Goal: Transaction & Acquisition: Purchase product/service

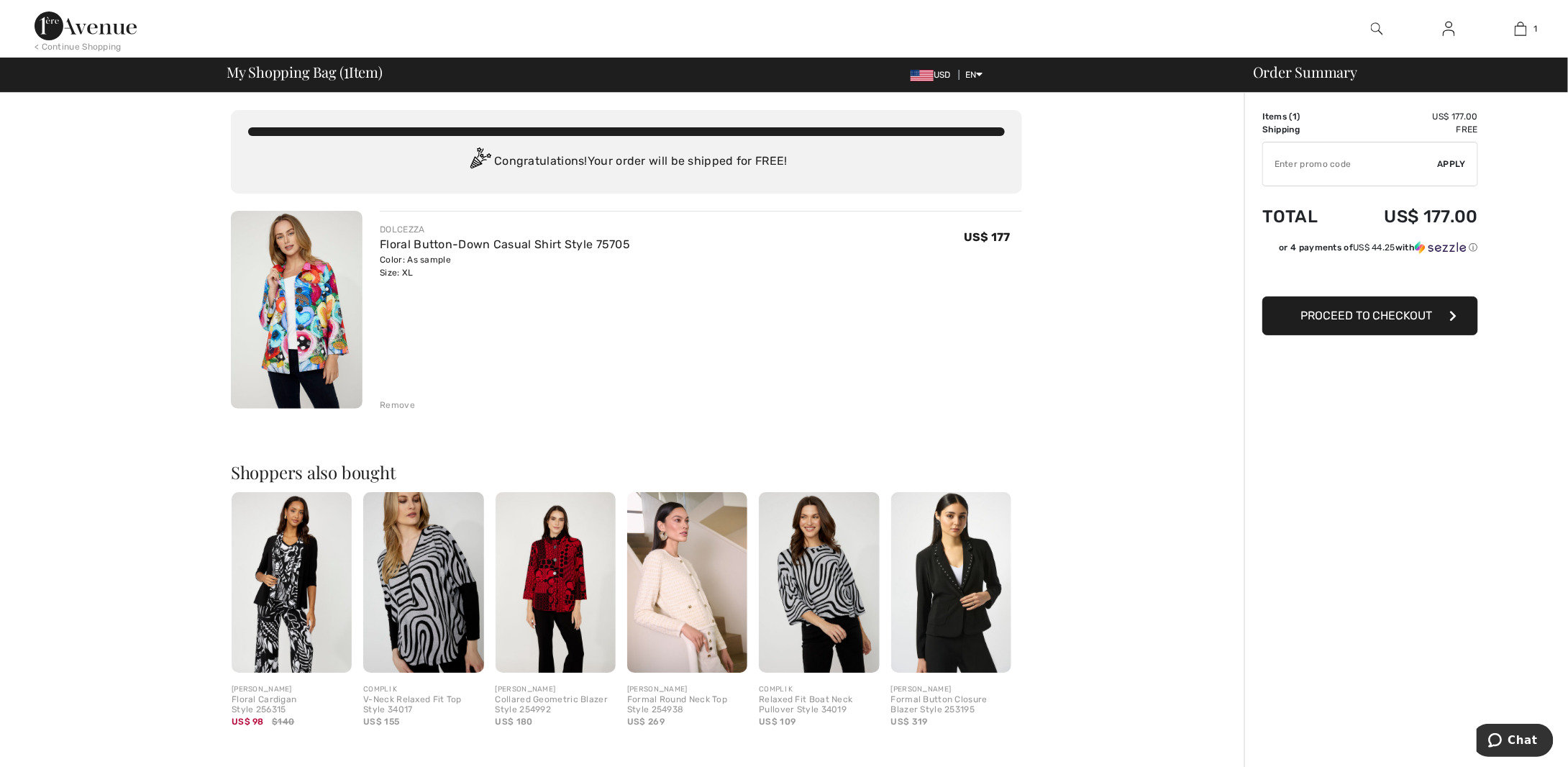
click at [251, 288] on img at bounding box center [297, 309] width 132 height 198
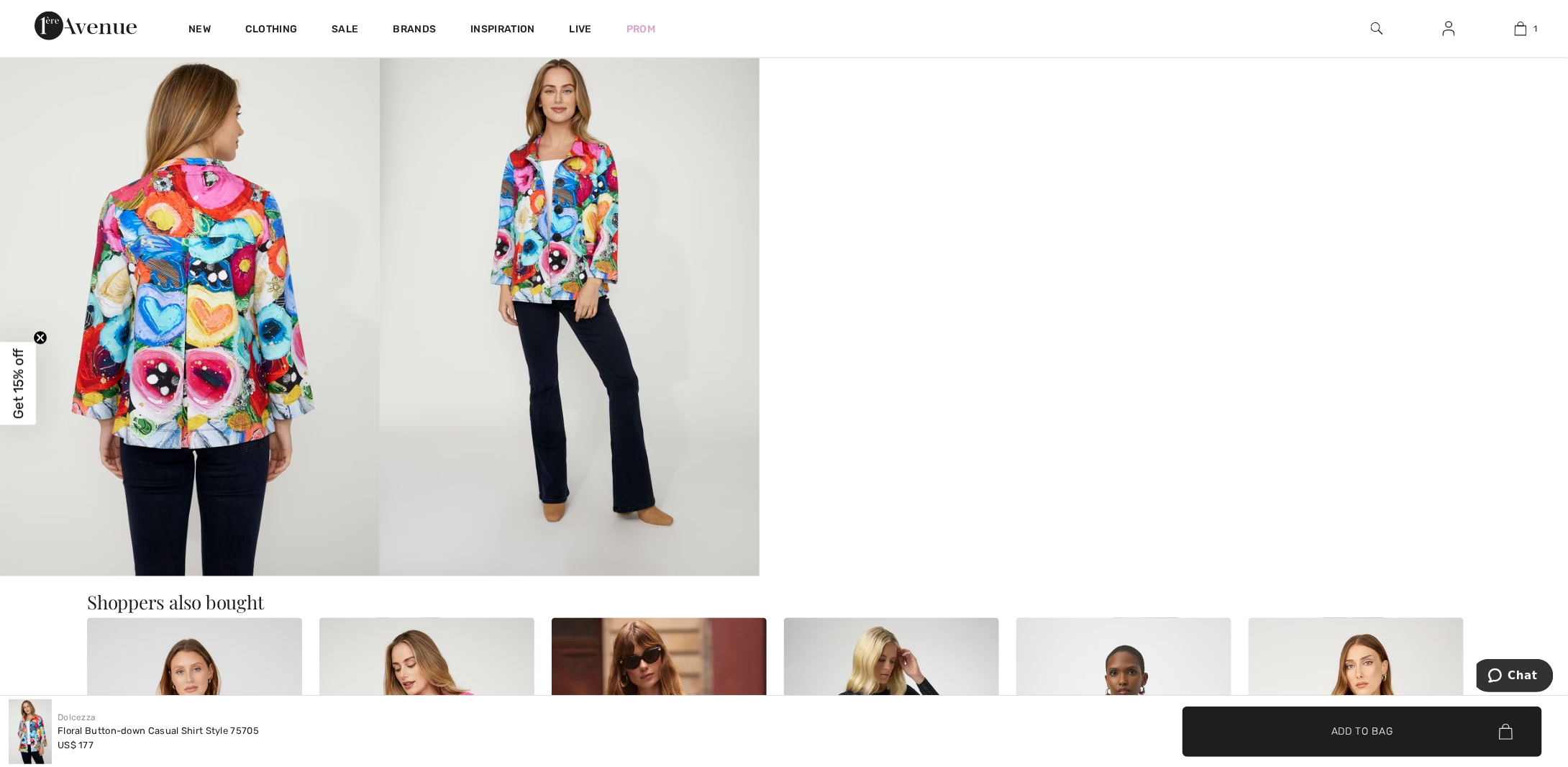
scroll to position [935, 0]
click at [974, 195] on video "Your browser does not support the video tag." at bounding box center [949, 100] width 380 height 190
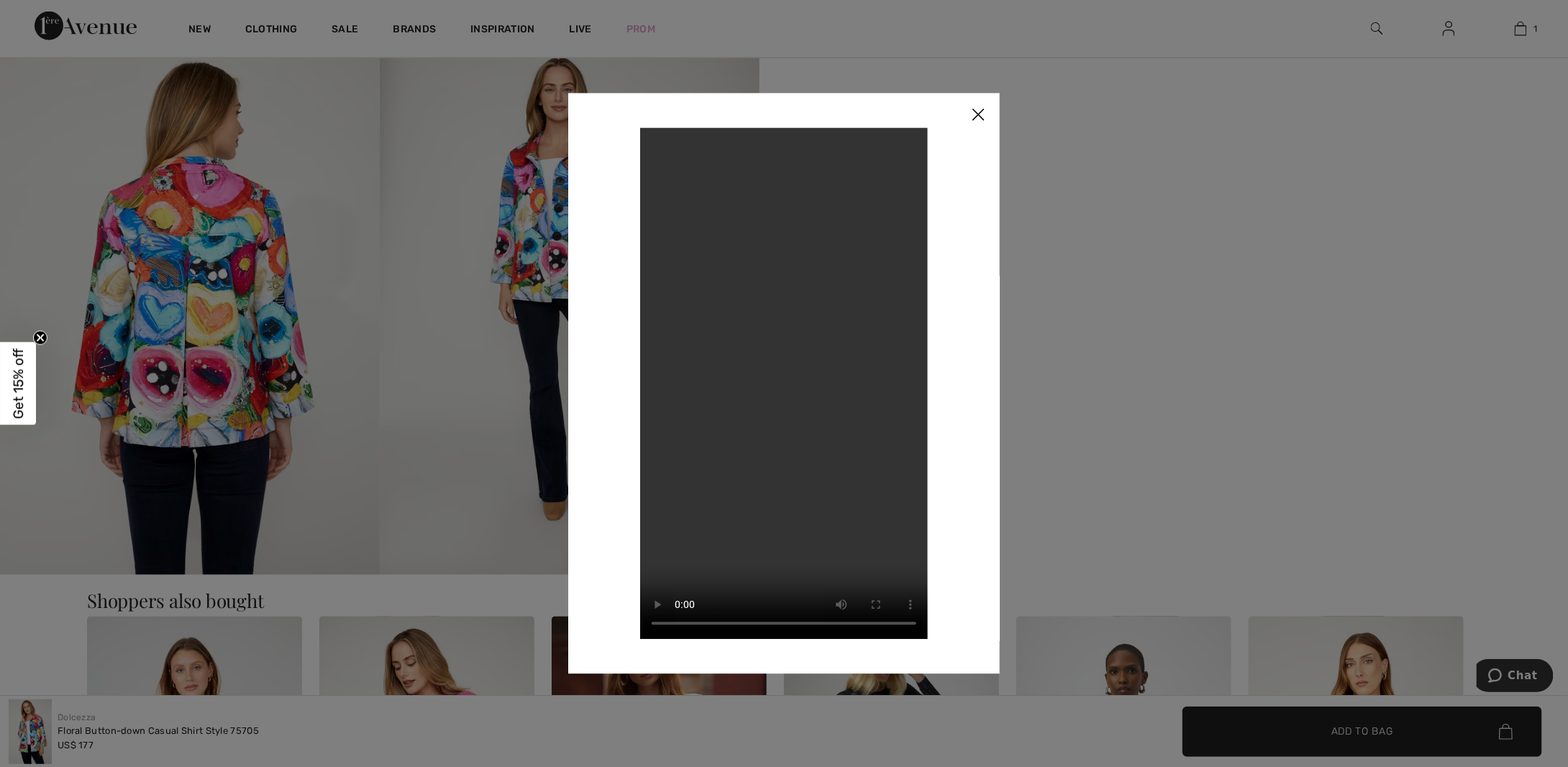
click at [981, 109] on img at bounding box center [977, 115] width 43 height 44
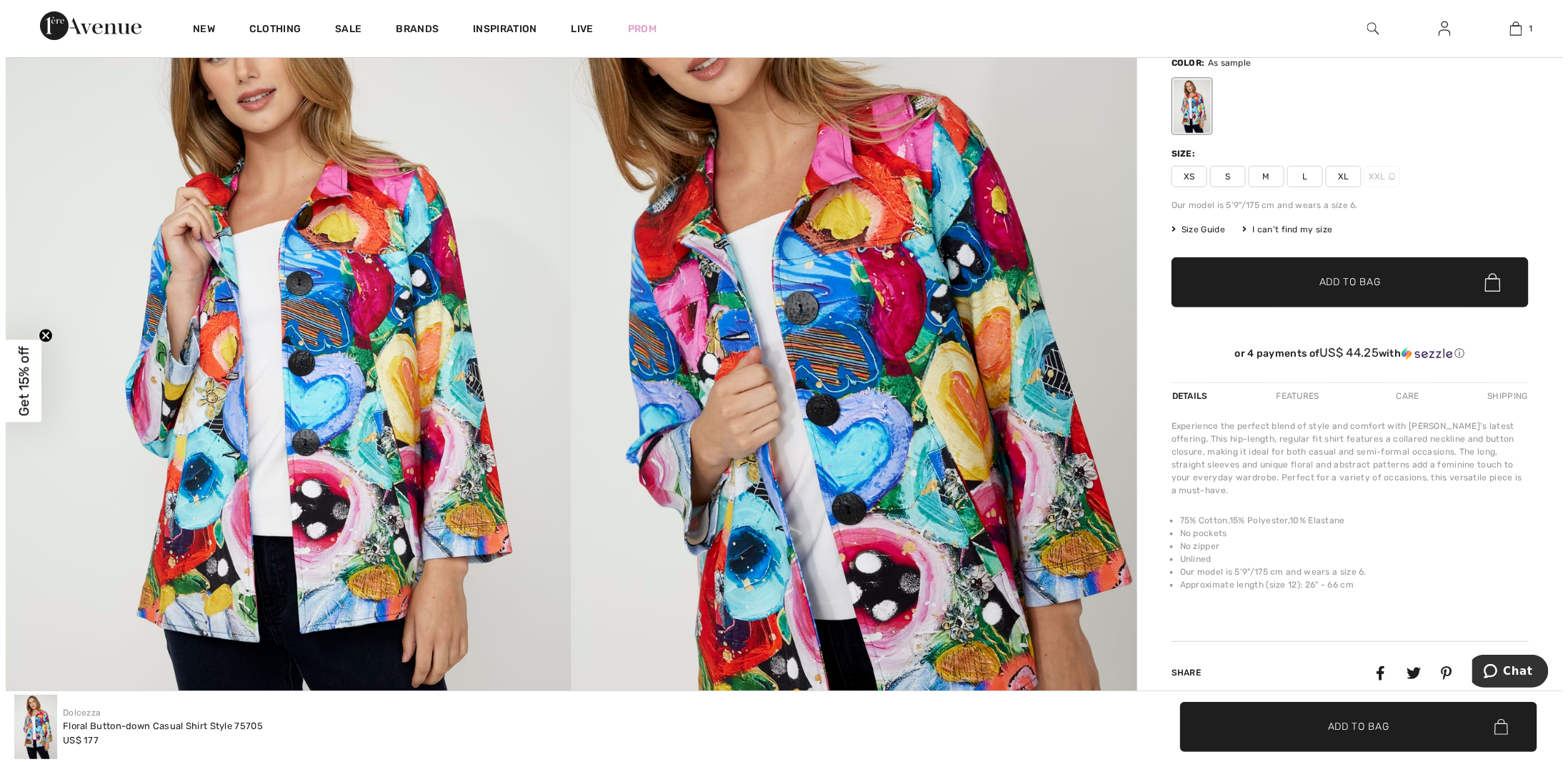
scroll to position [0, 0]
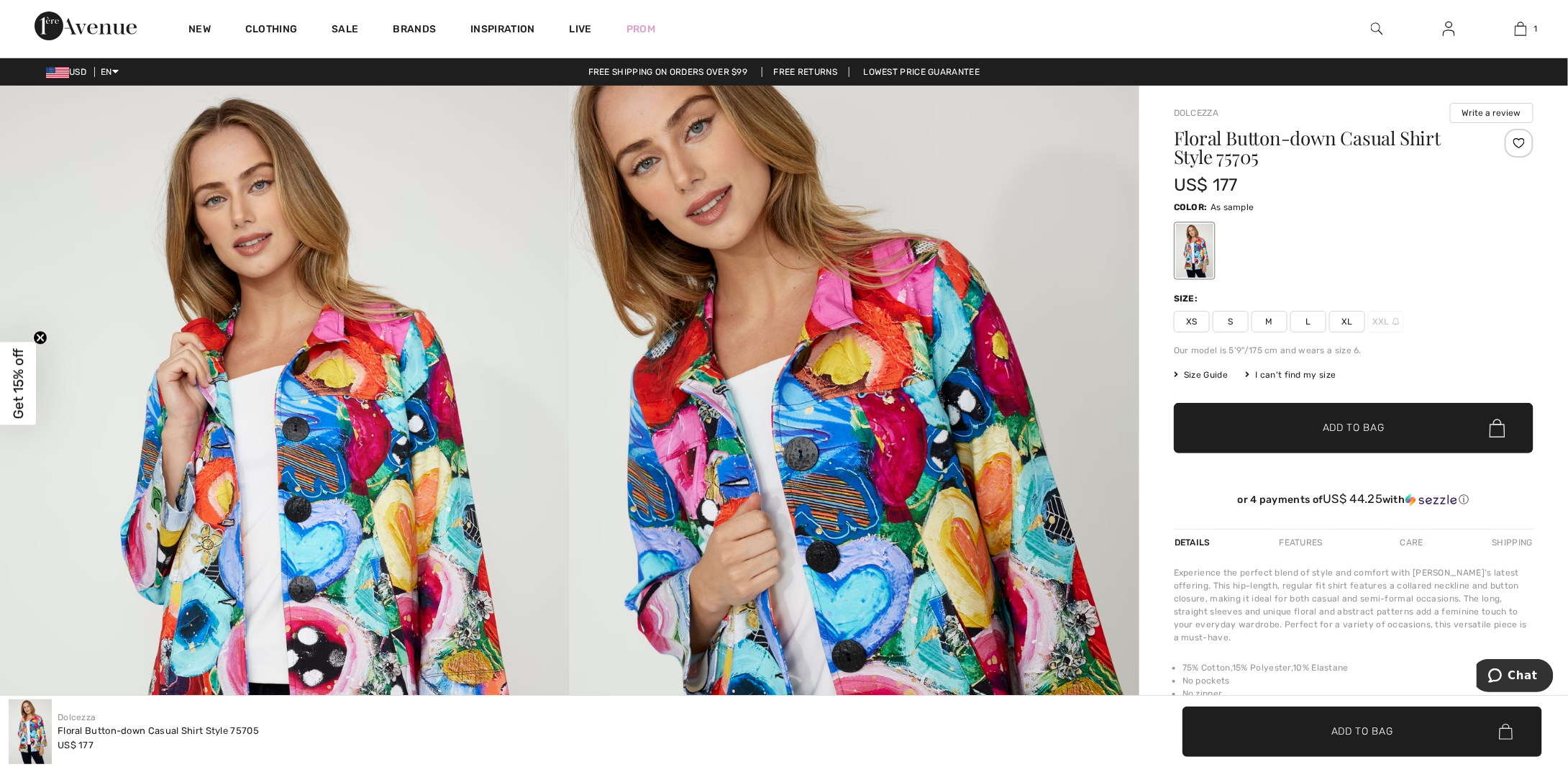
click at [1376, 28] on img at bounding box center [1377, 28] width 12 height 17
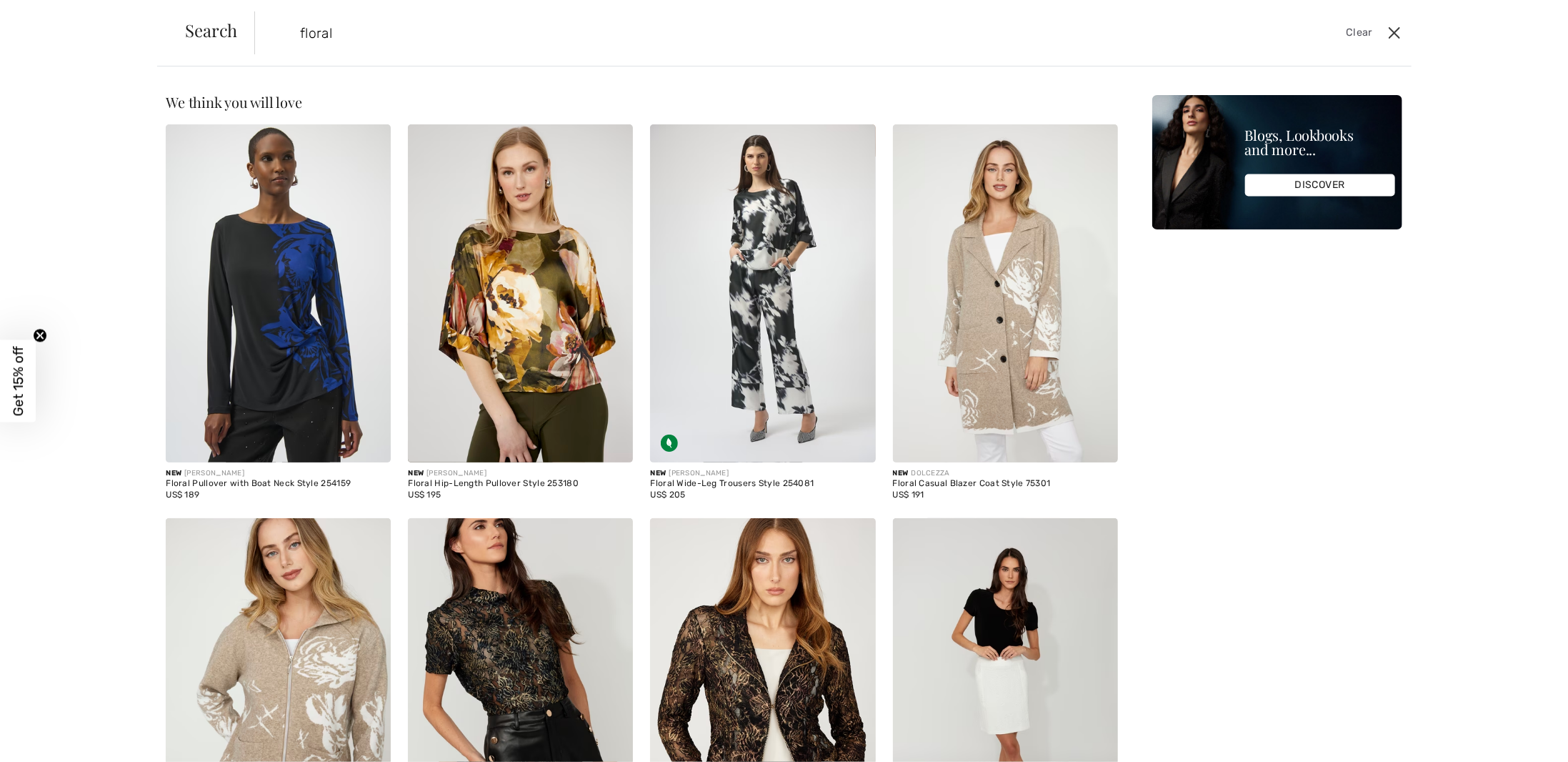
type input "floral"
click at [1387, 28] on button "Close" at bounding box center [1394, 33] width 22 height 23
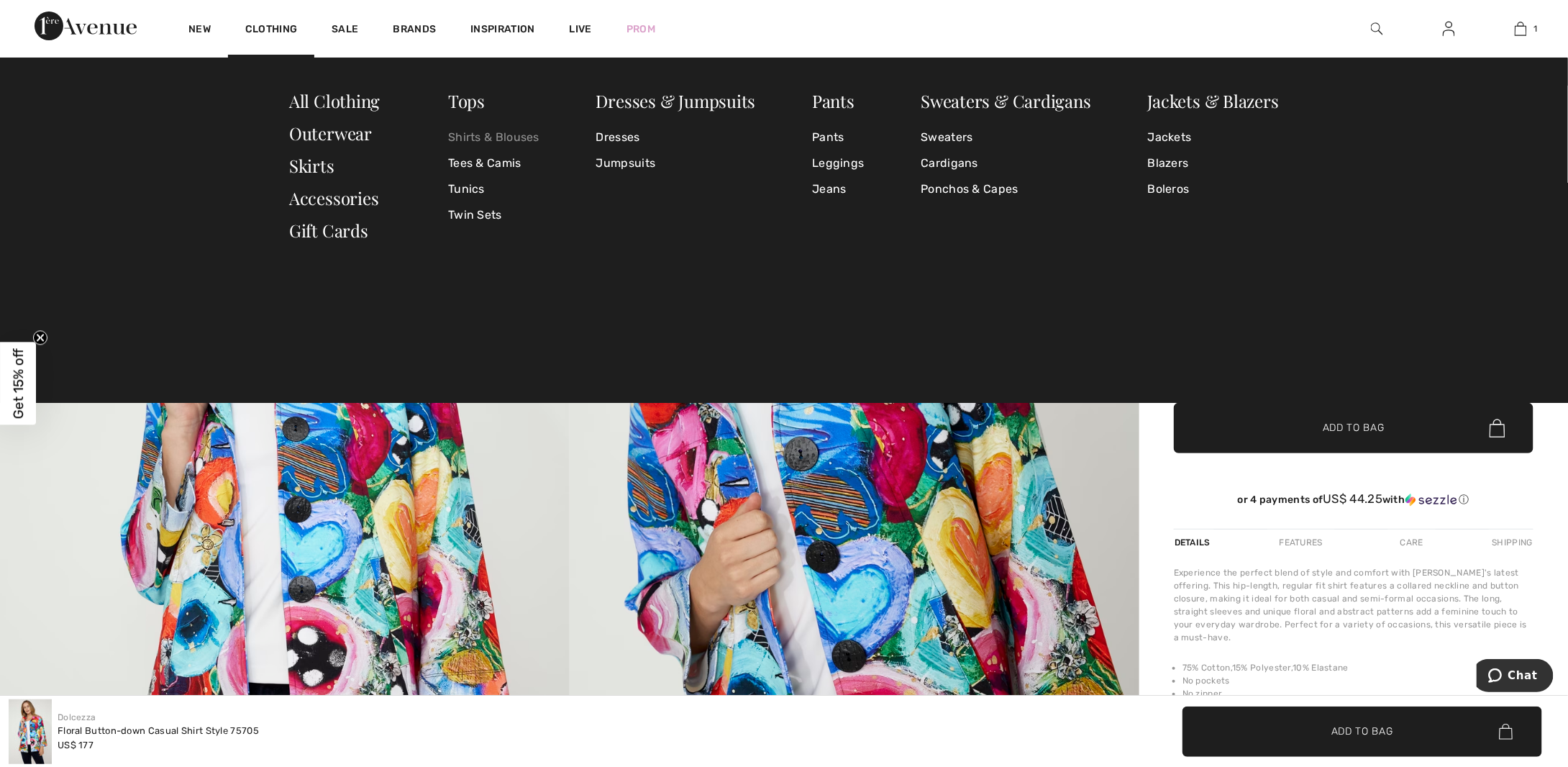
click at [460, 144] on link "Shirts & Blouses" at bounding box center [493, 137] width 91 height 26
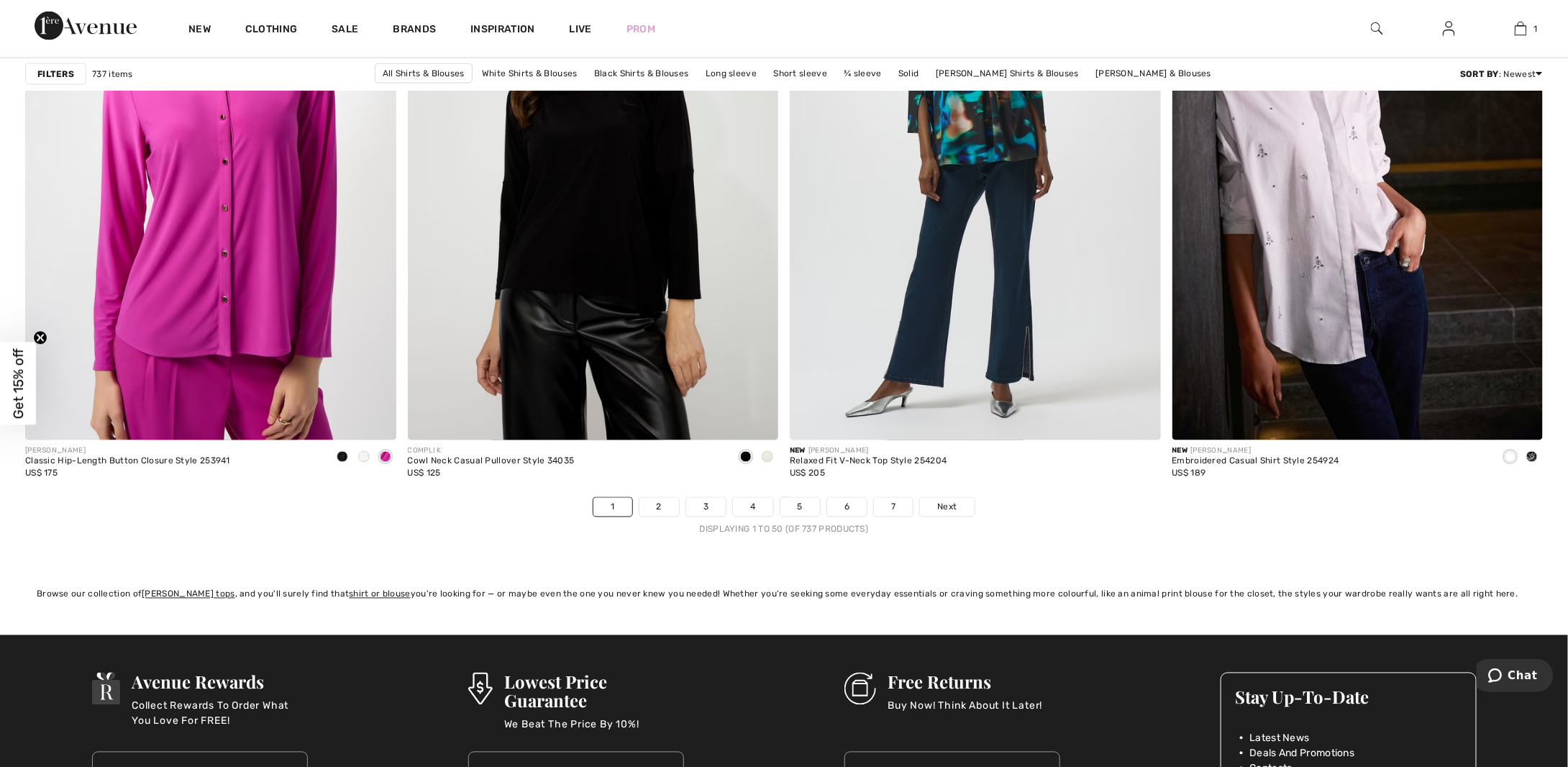
scroll to position [9280, 0]
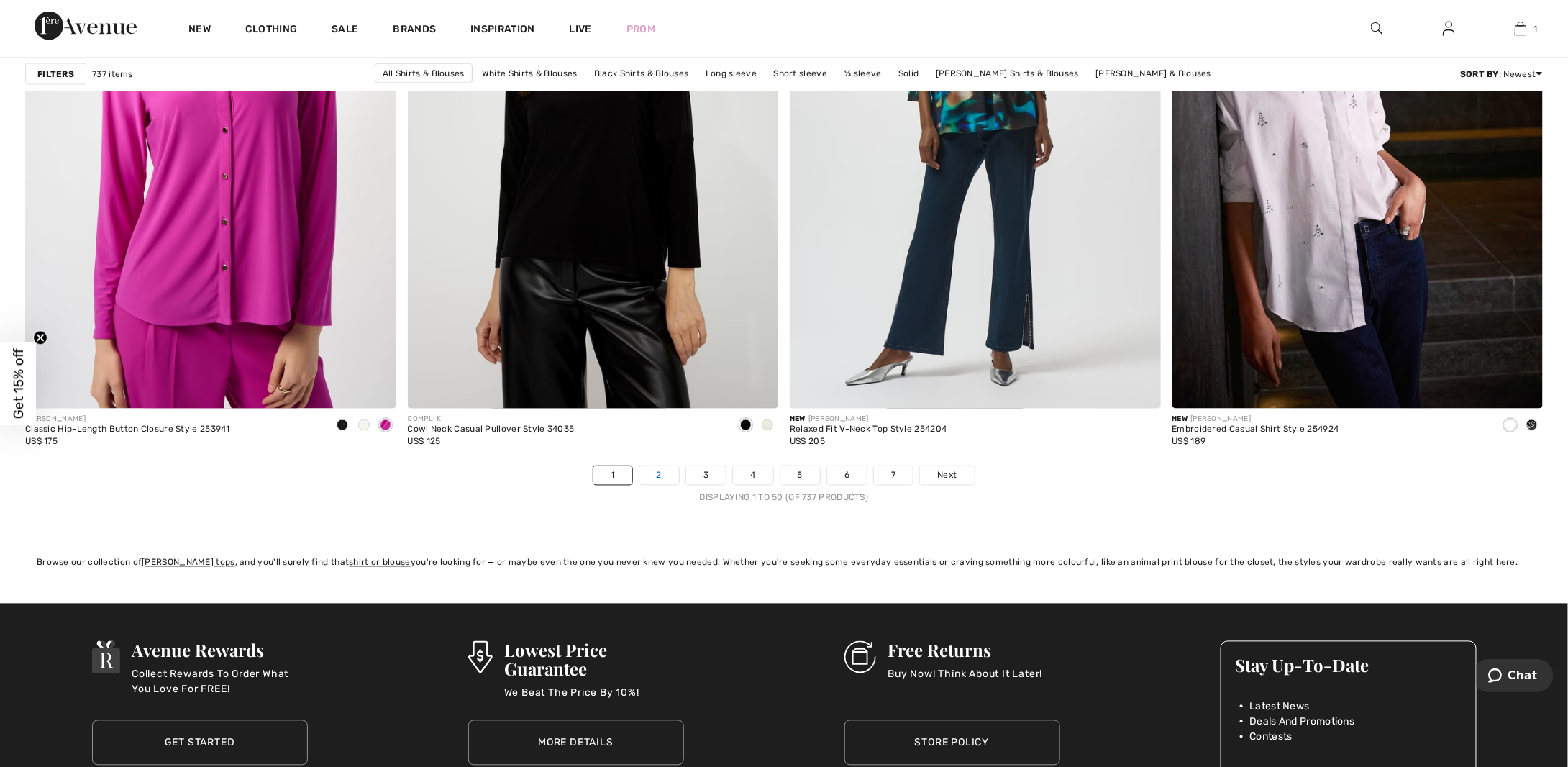
click at [656, 476] on link "2" at bounding box center [659, 475] width 40 height 19
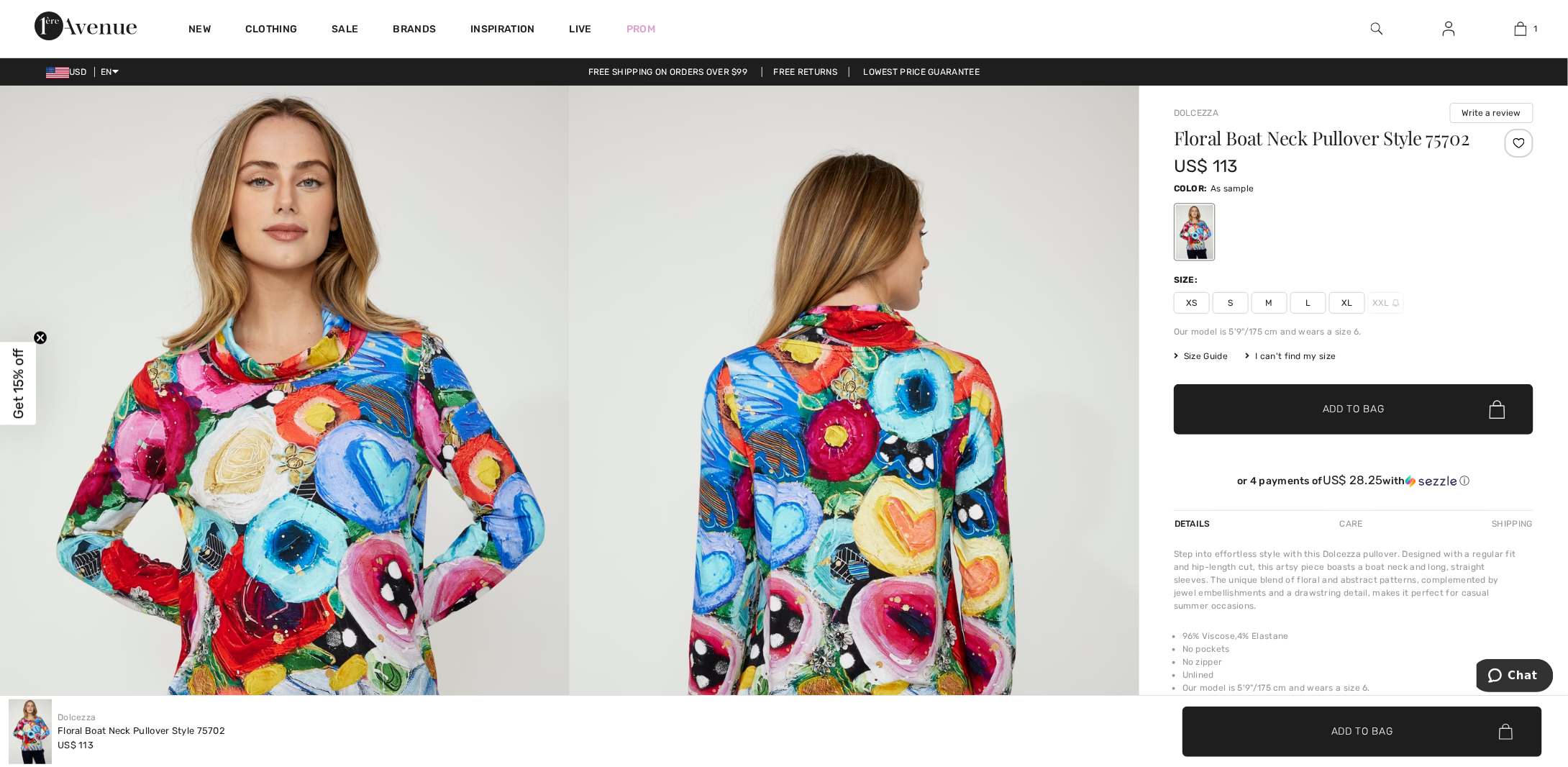
click at [1356, 294] on span "XL" at bounding box center [1347, 303] width 36 height 21
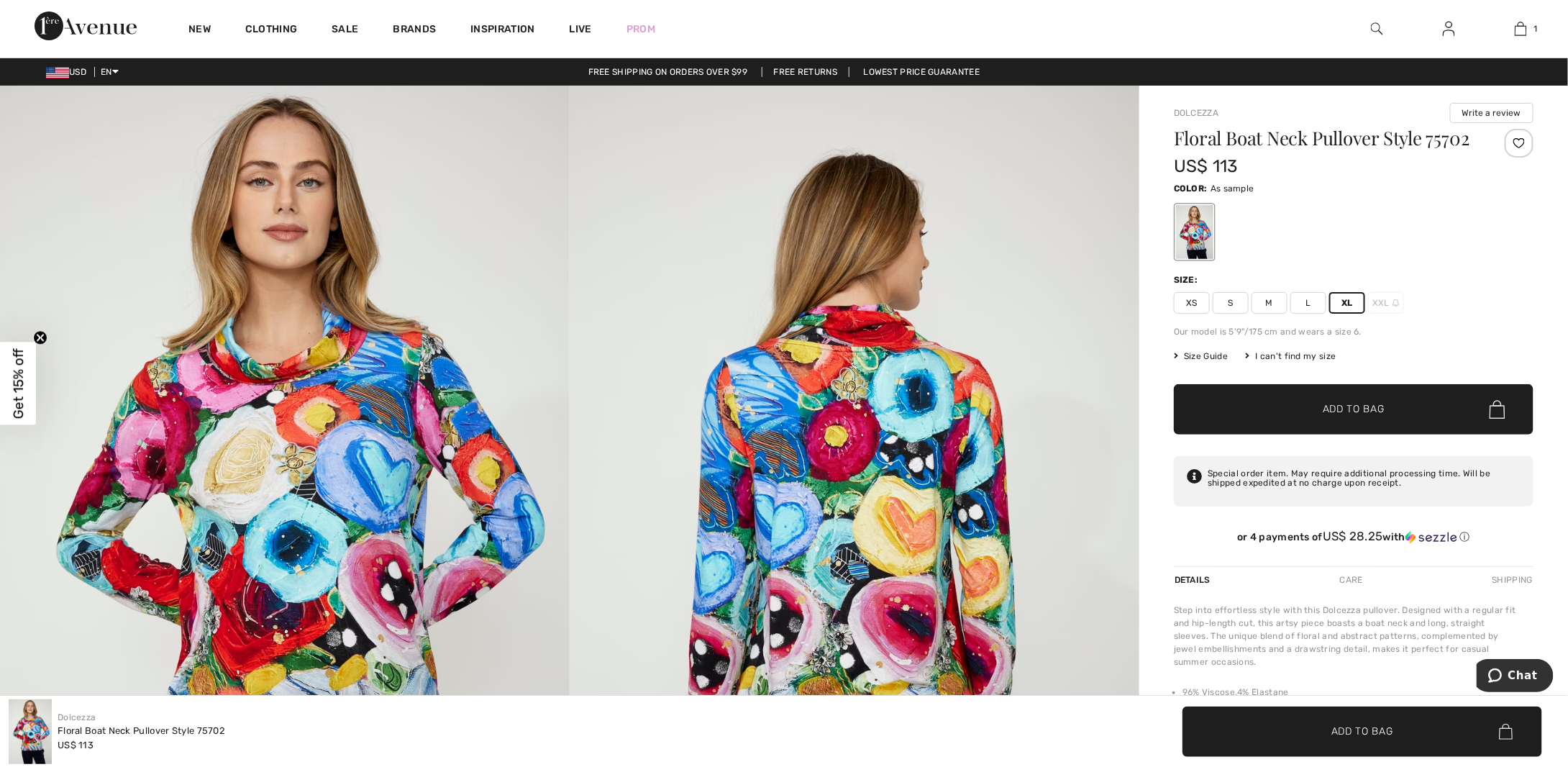
click at [1364, 404] on span "Add to Bag" at bounding box center [1354, 409] width 62 height 15
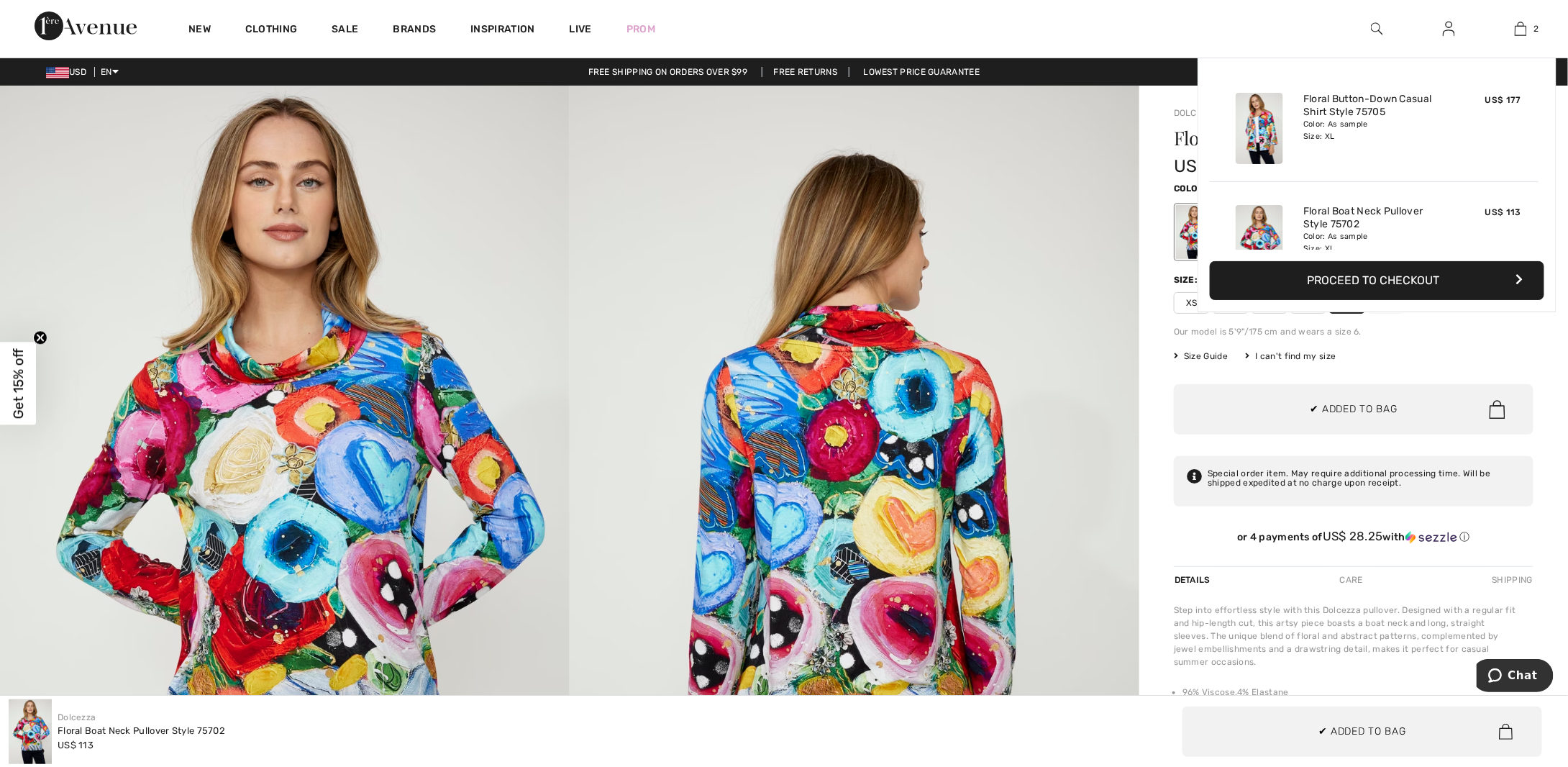
scroll to position [44, 0]
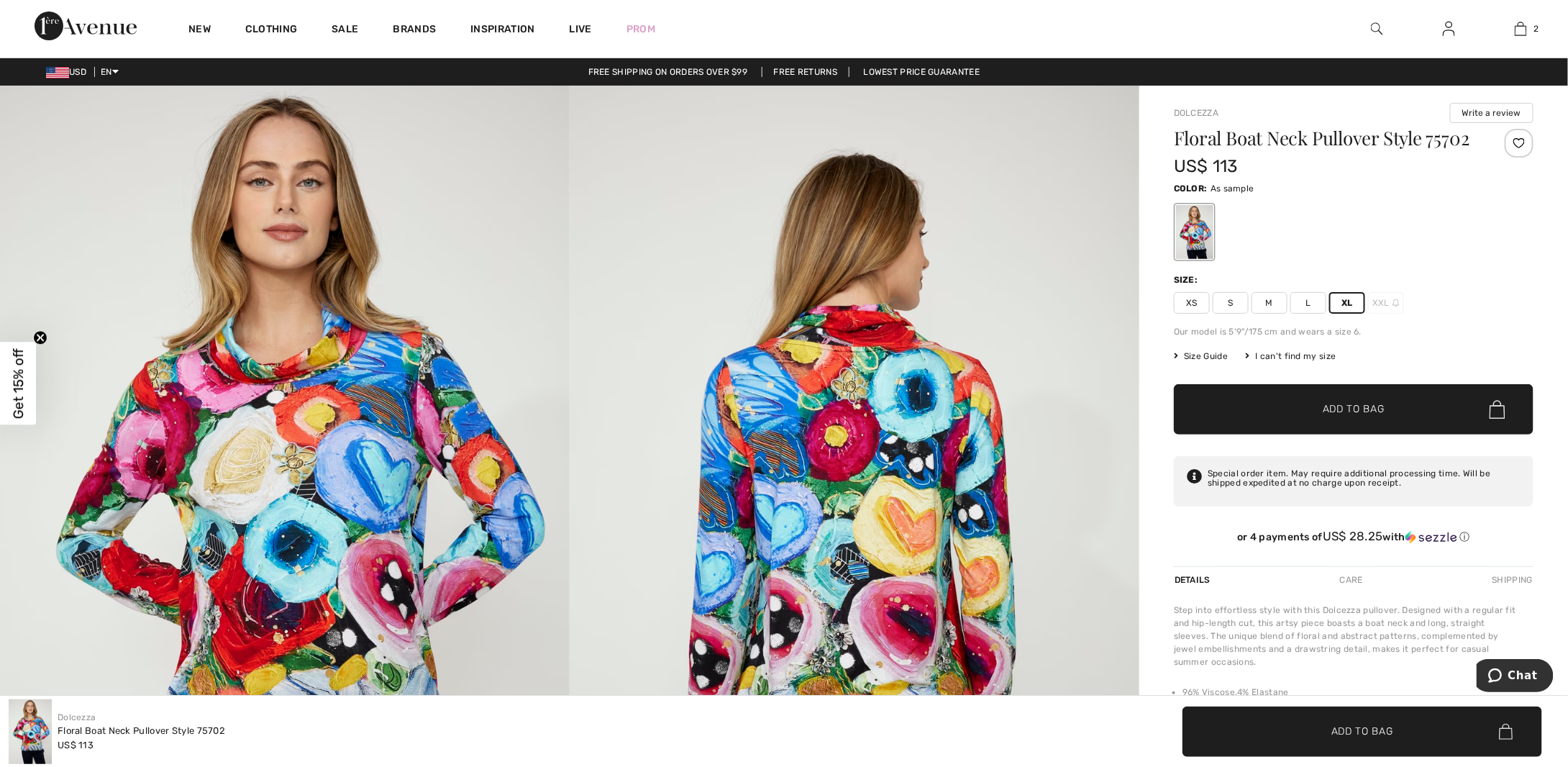
click at [359, 35] on div "Sale" at bounding box center [344, 28] width 61 height 58
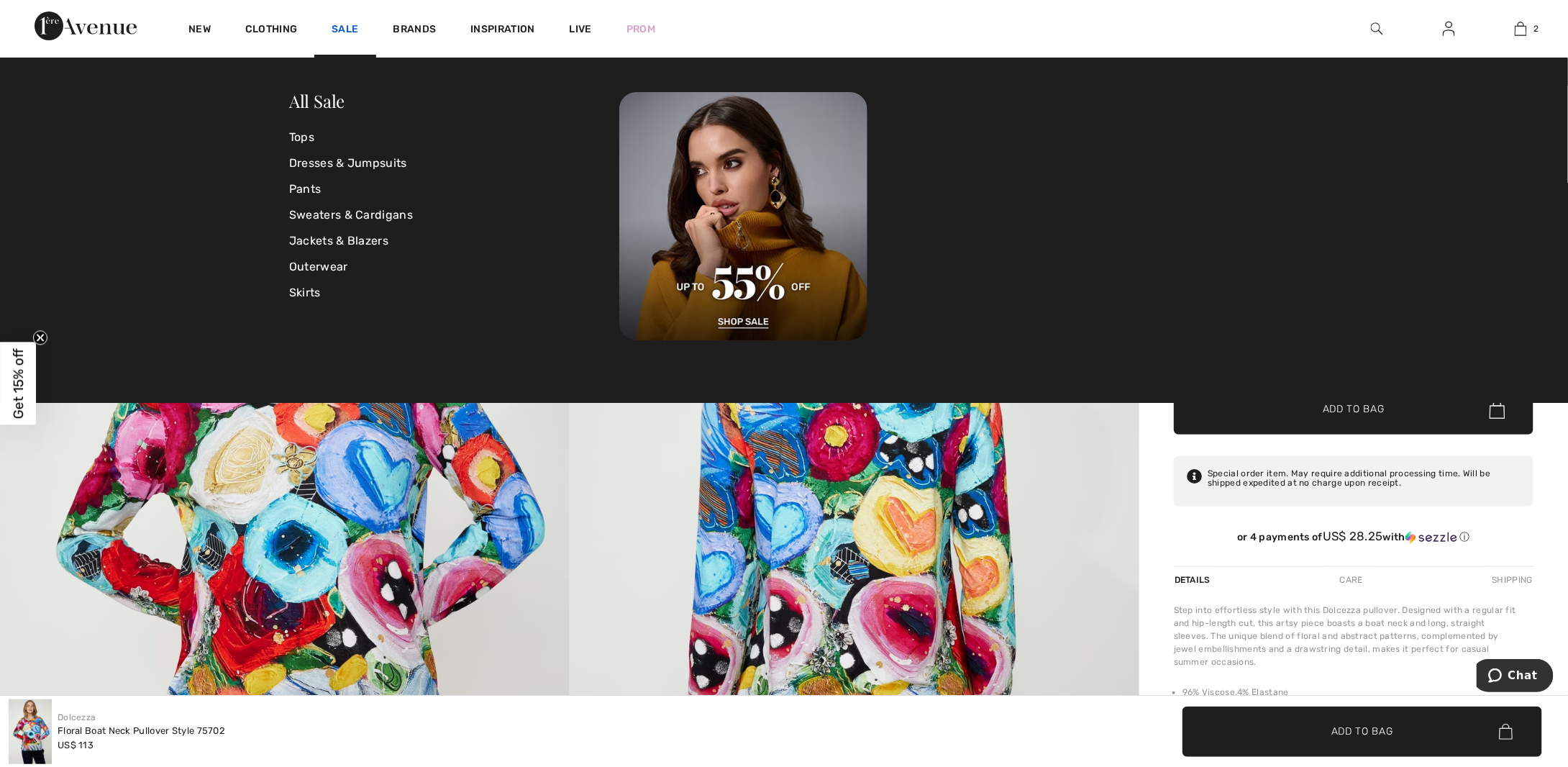
click at [353, 29] on link "Sale" at bounding box center [344, 30] width 27 height 15
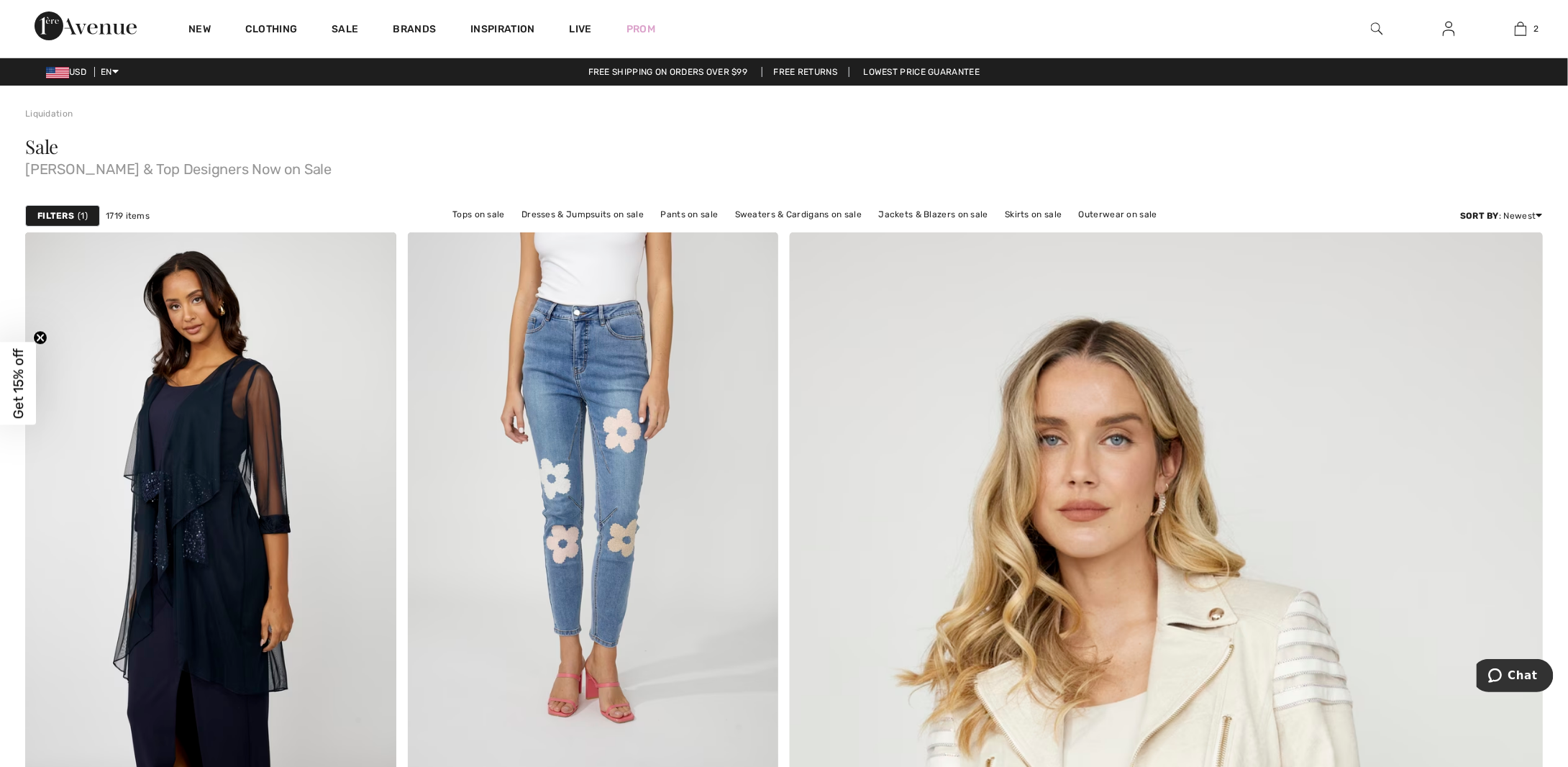
click at [51, 209] on strong "Filters" at bounding box center [55, 215] width 36 height 13
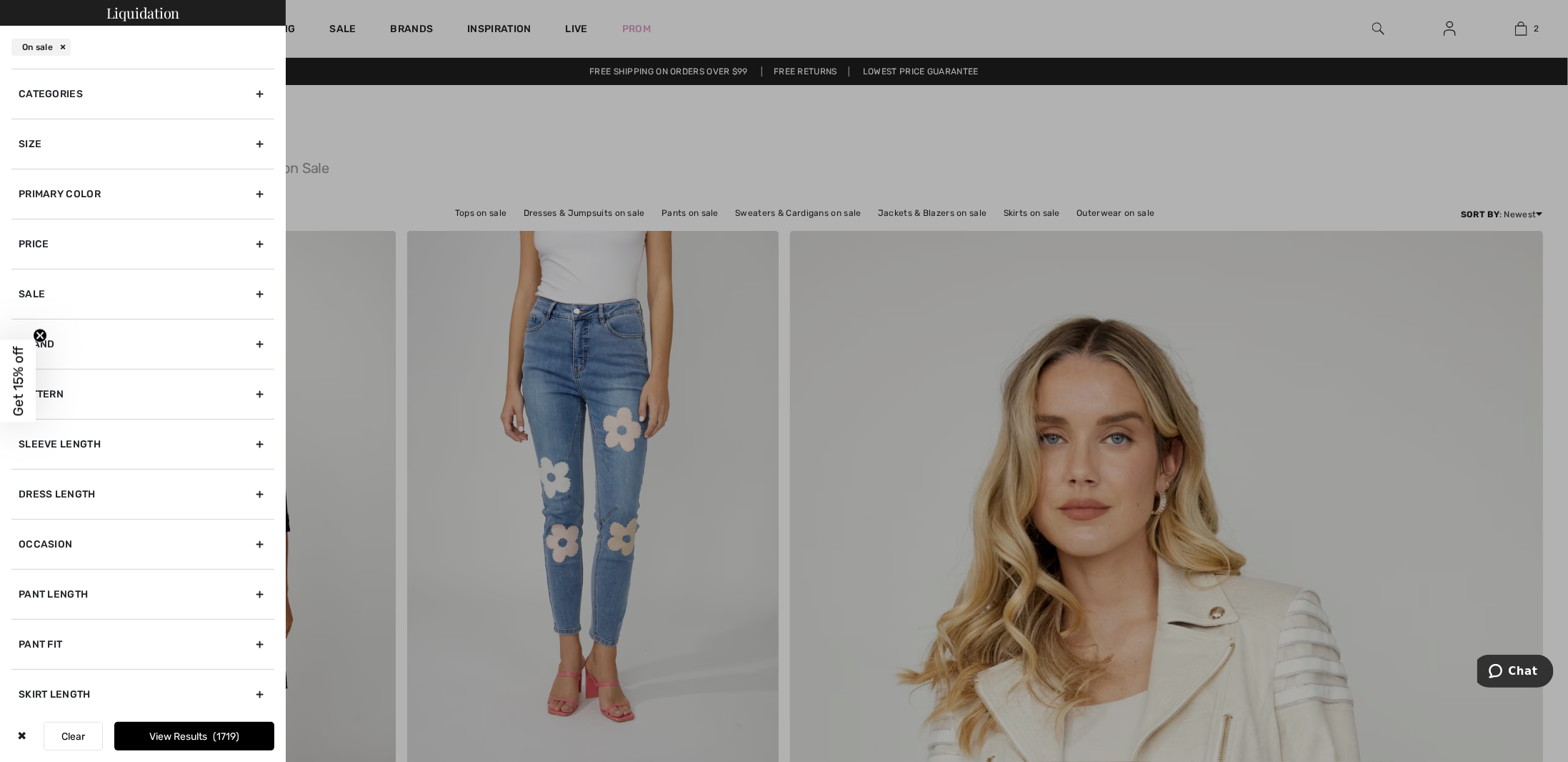
click at [249, 138] on div "Size" at bounding box center [142, 143] width 263 height 50
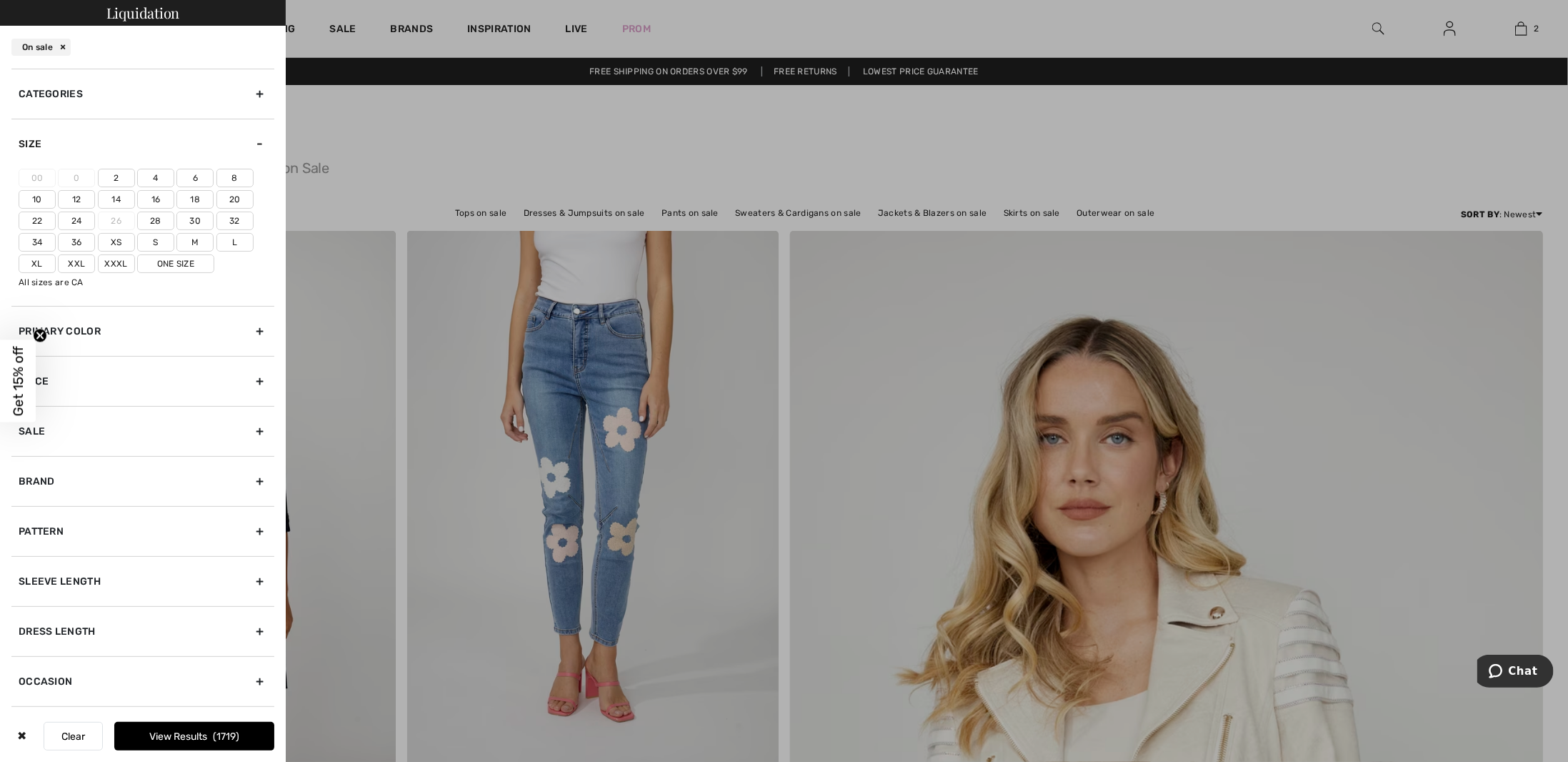
click at [162, 195] on label "16" at bounding box center [156, 199] width 37 height 18
click at [0, 0] on input"] "16" at bounding box center [0, 0] width 0 height 0
click at [192, 196] on label "18" at bounding box center [195, 199] width 37 height 18
click at [0, 0] on input"] "18" at bounding box center [0, 0] width 0 height 0
click at [25, 258] on label "Xl" at bounding box center [37, 263] width 37 height 18
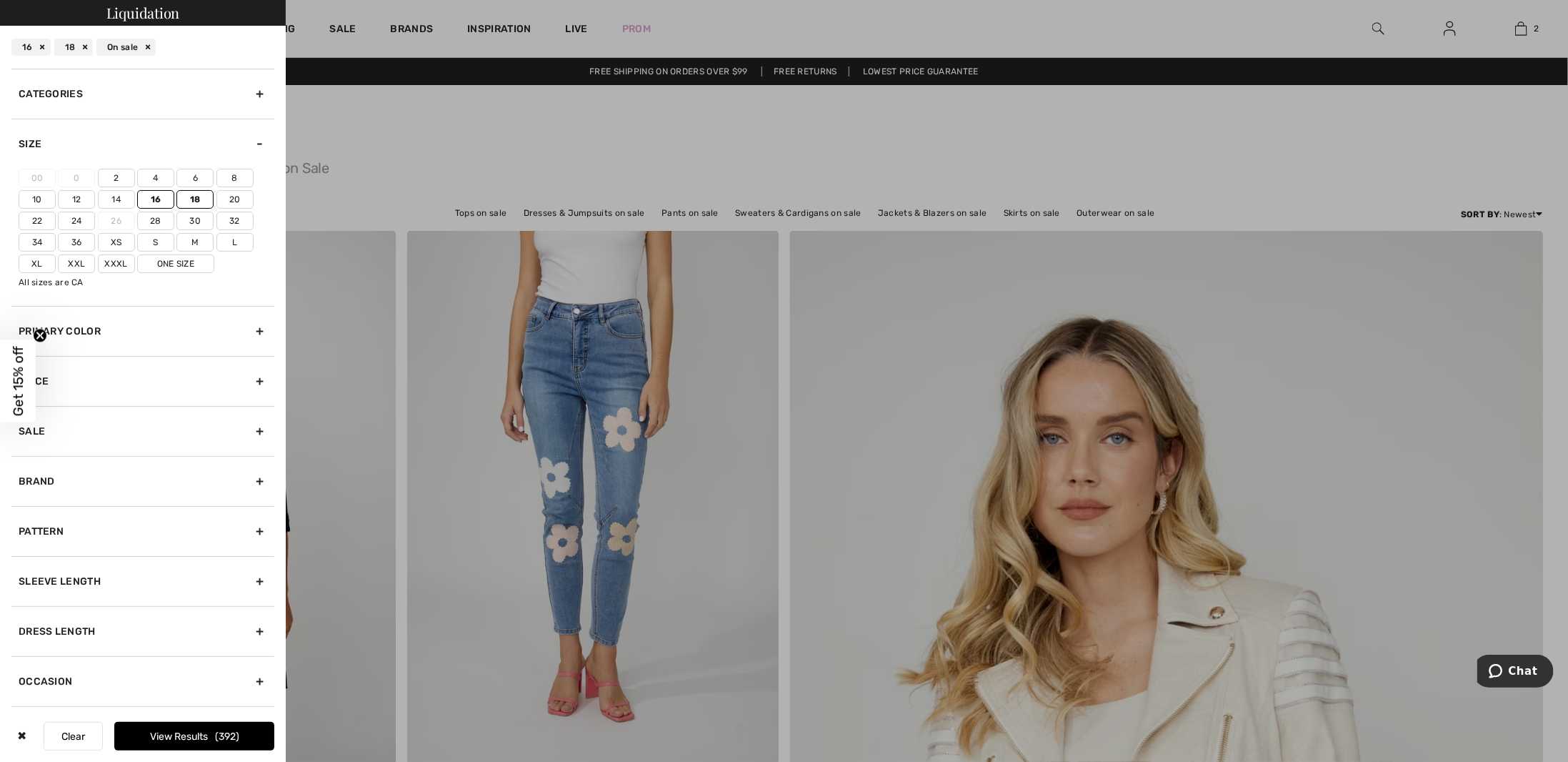
click at [0, 0] on input"] "Xl" at bounding box center [0, 0] width 0 height 0
click at [77, 262] on label "Xxl" at bounding box center [77, 263] width 37 height 18
click at [0, 0] on input"] "Xxl" at bounding box center [0, 0] width 0 height 0
click at [230, 740] on span "503" at bounding box center [227, 736] width 25 height 12
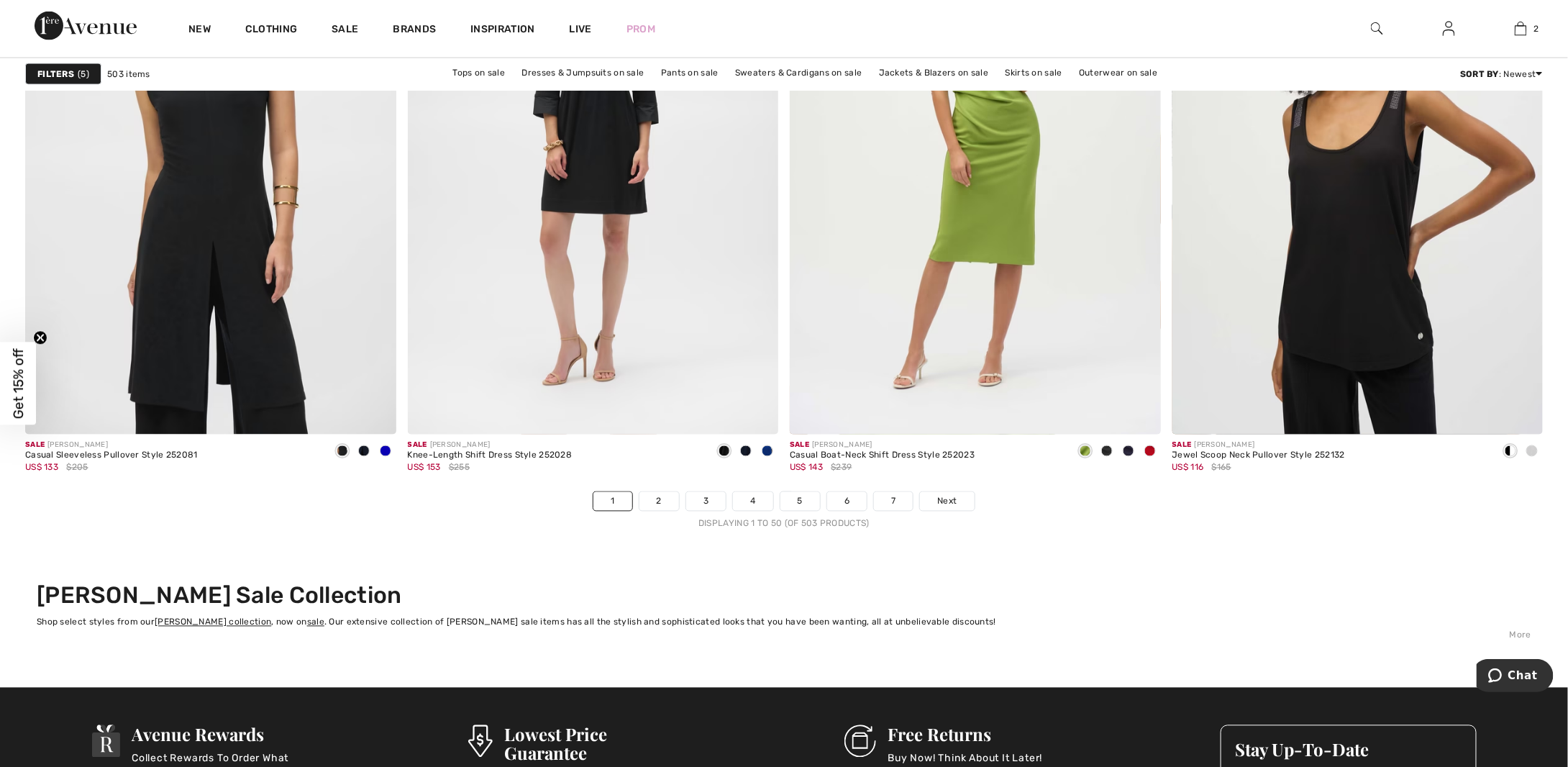
scroll to position [9280, 0]
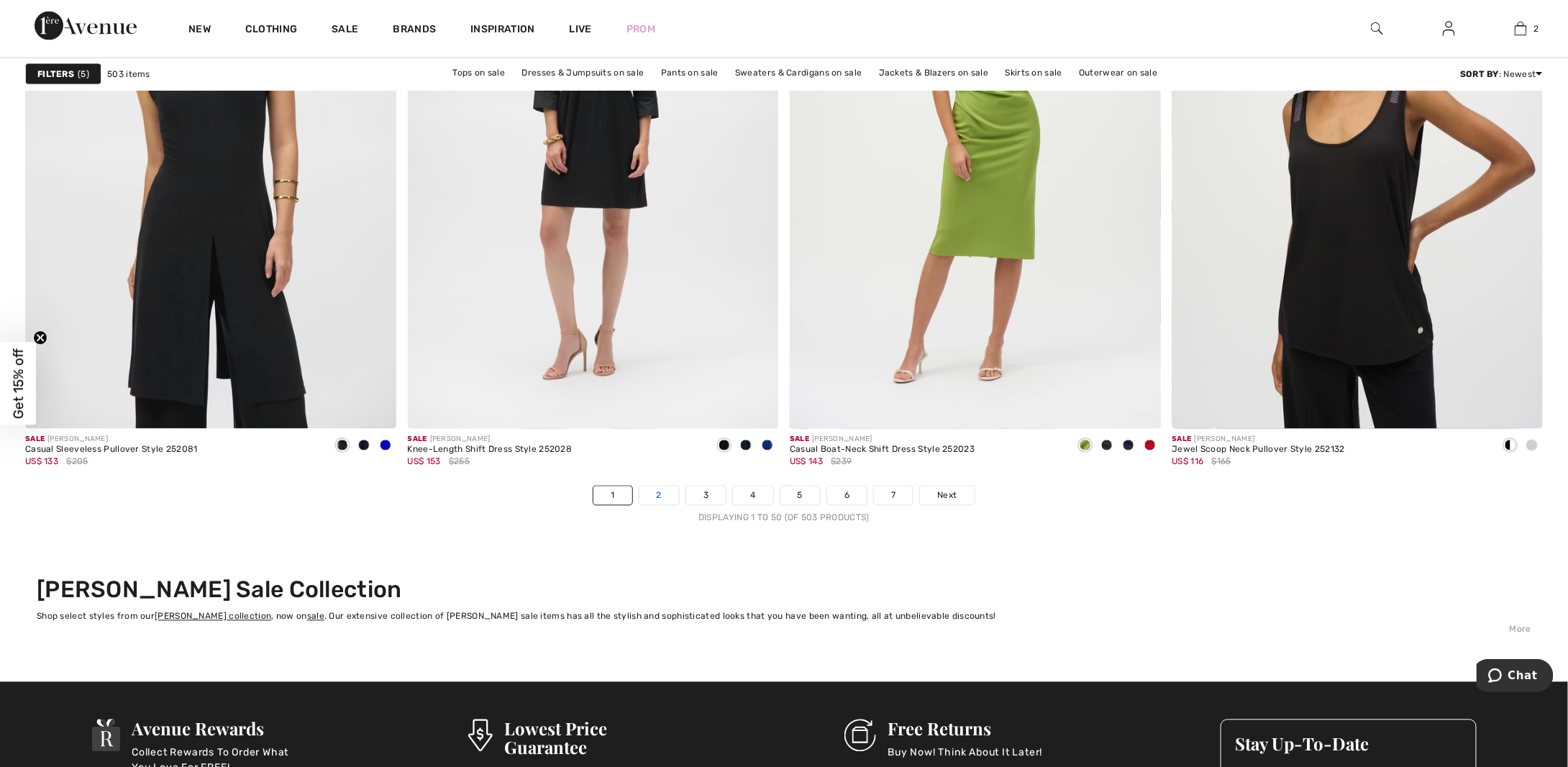
click at [665, 496] on link "2" at bounding box center [659, 495] width 40 height 19
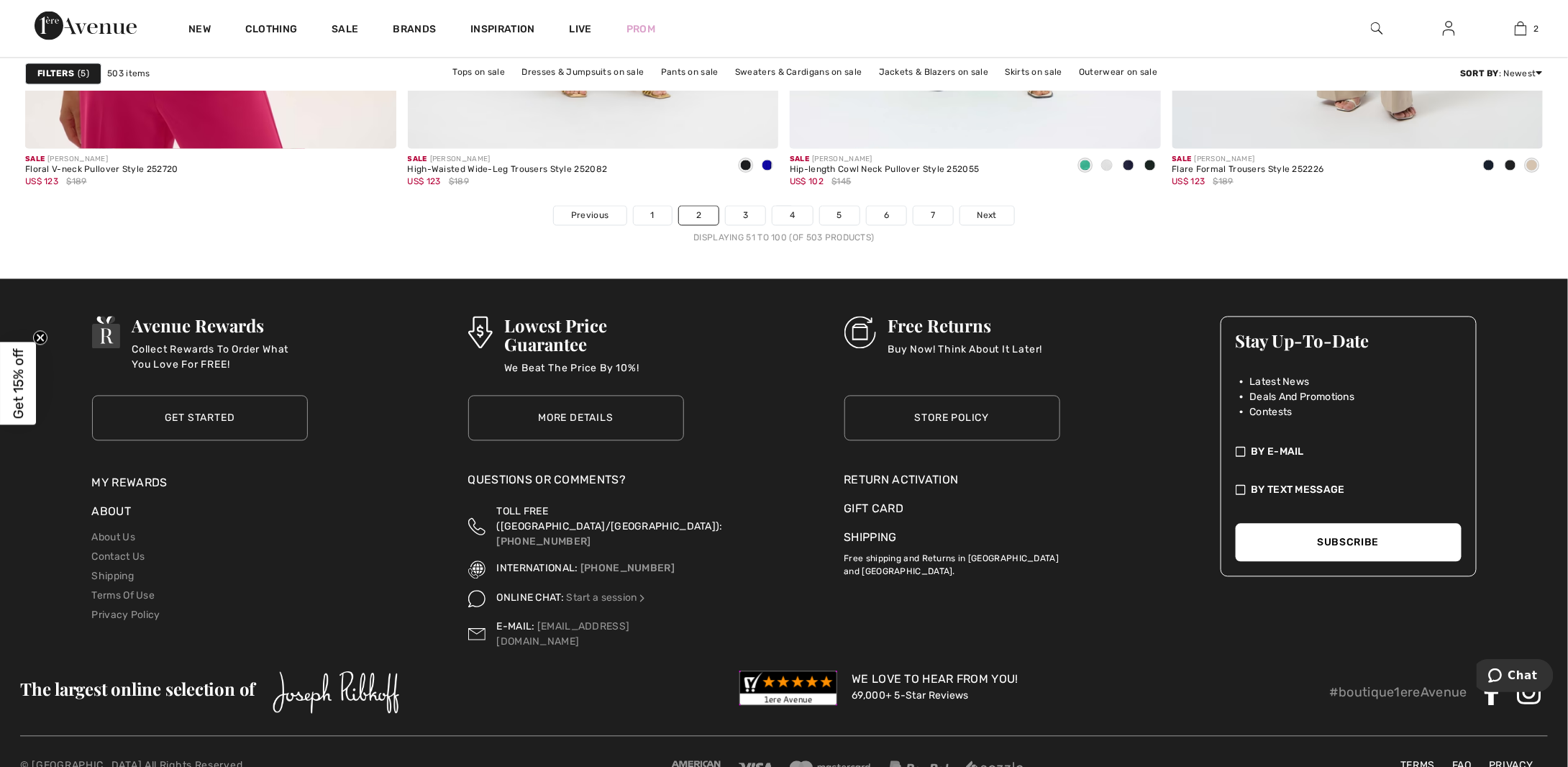
scroll to position [9559, 0]
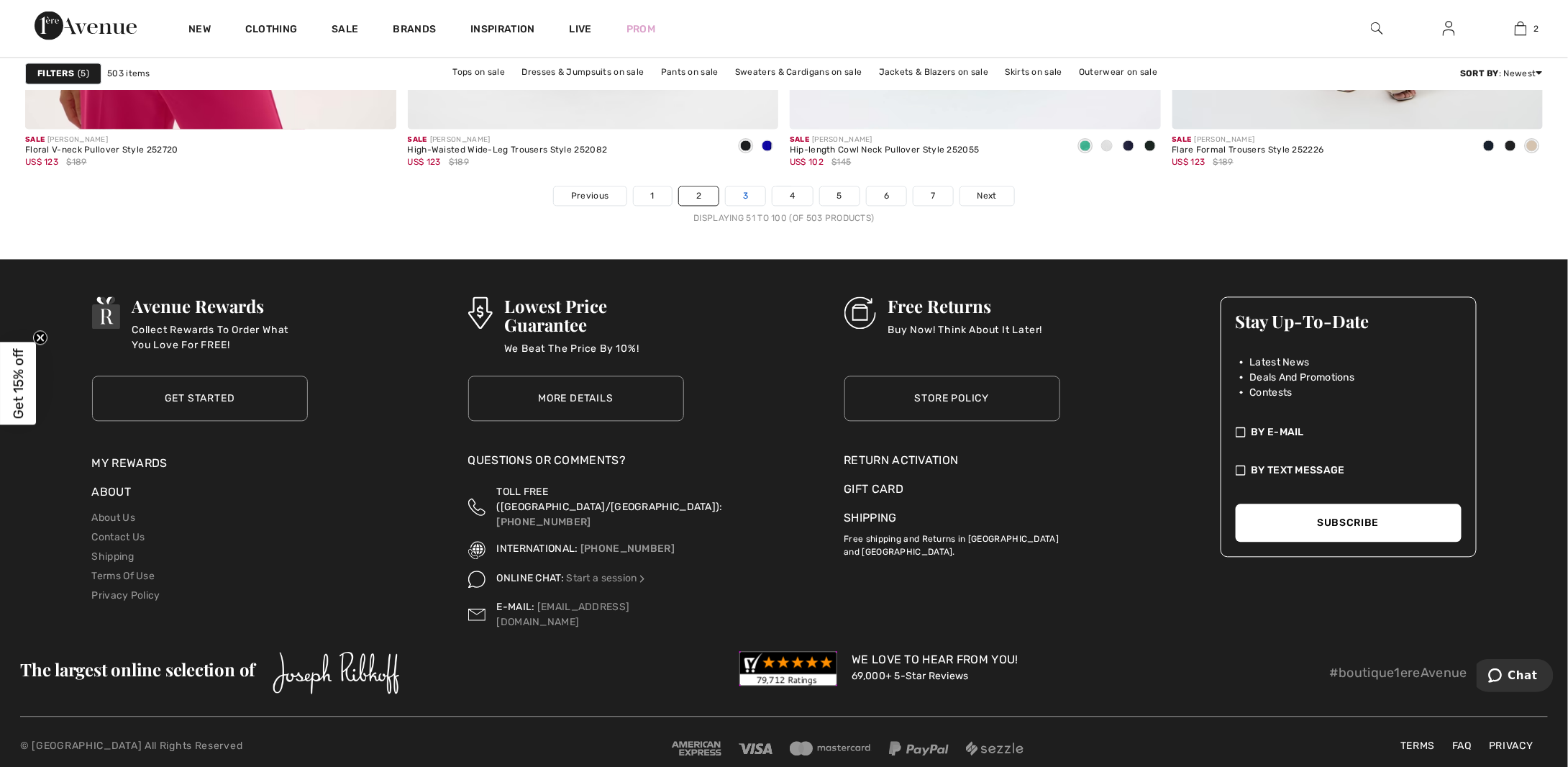
click at [741, 195] on link "3" at bounding box center [745, 196] width 40 height 19
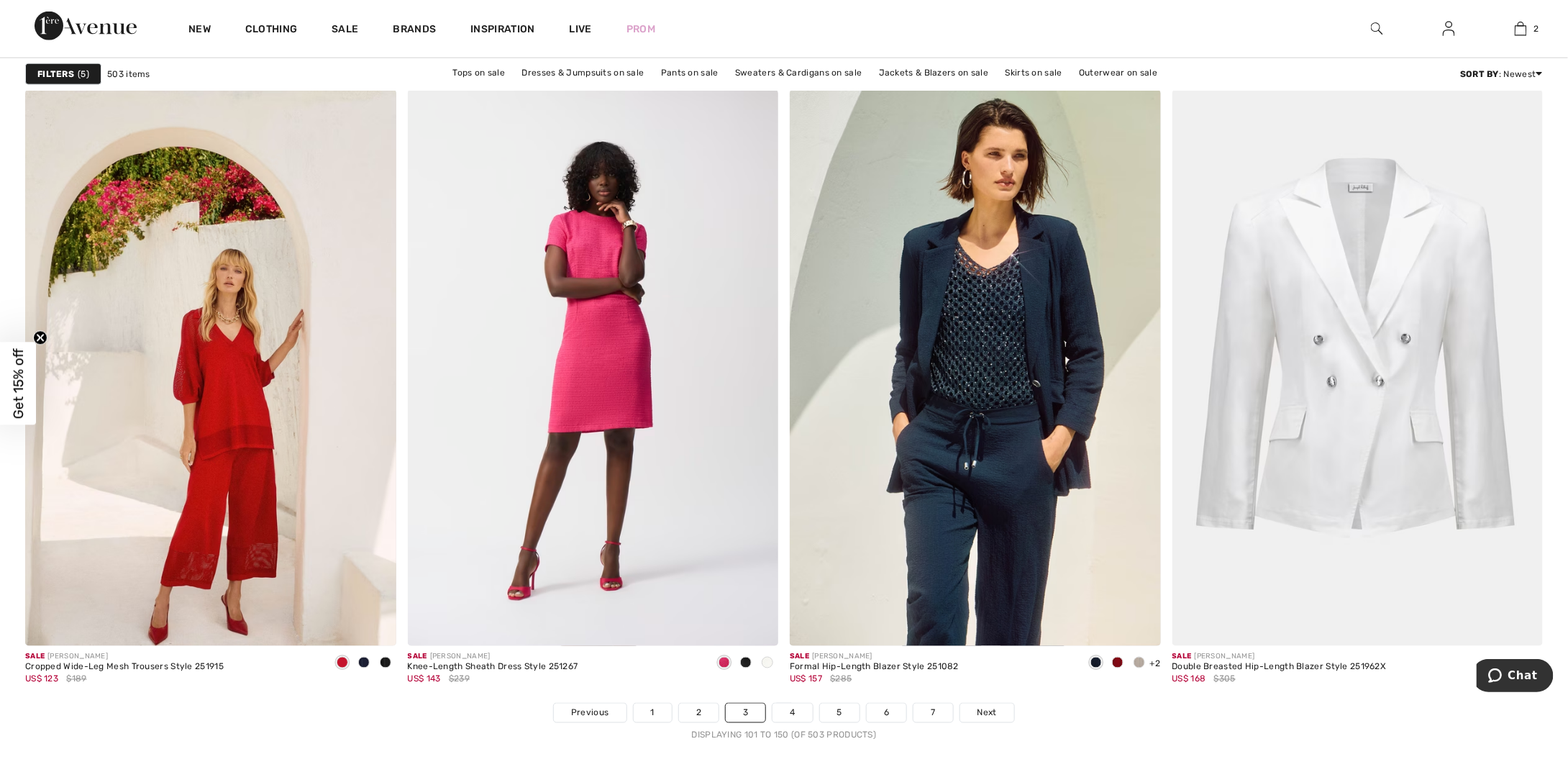
scroll to position [9280, 0]
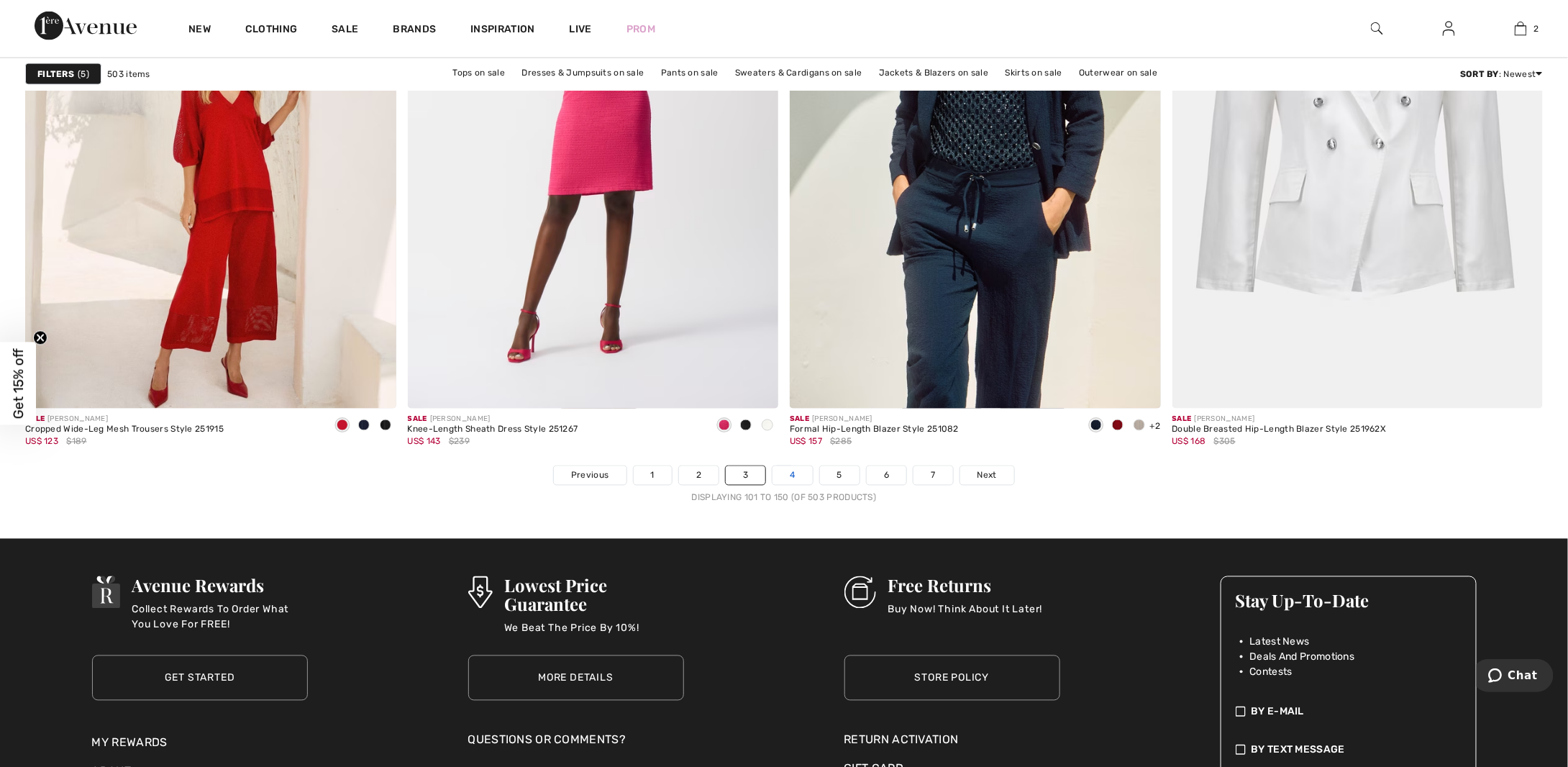
click at [802, 476] on link "4" at bounding box center [792, 475] width 40 height 19
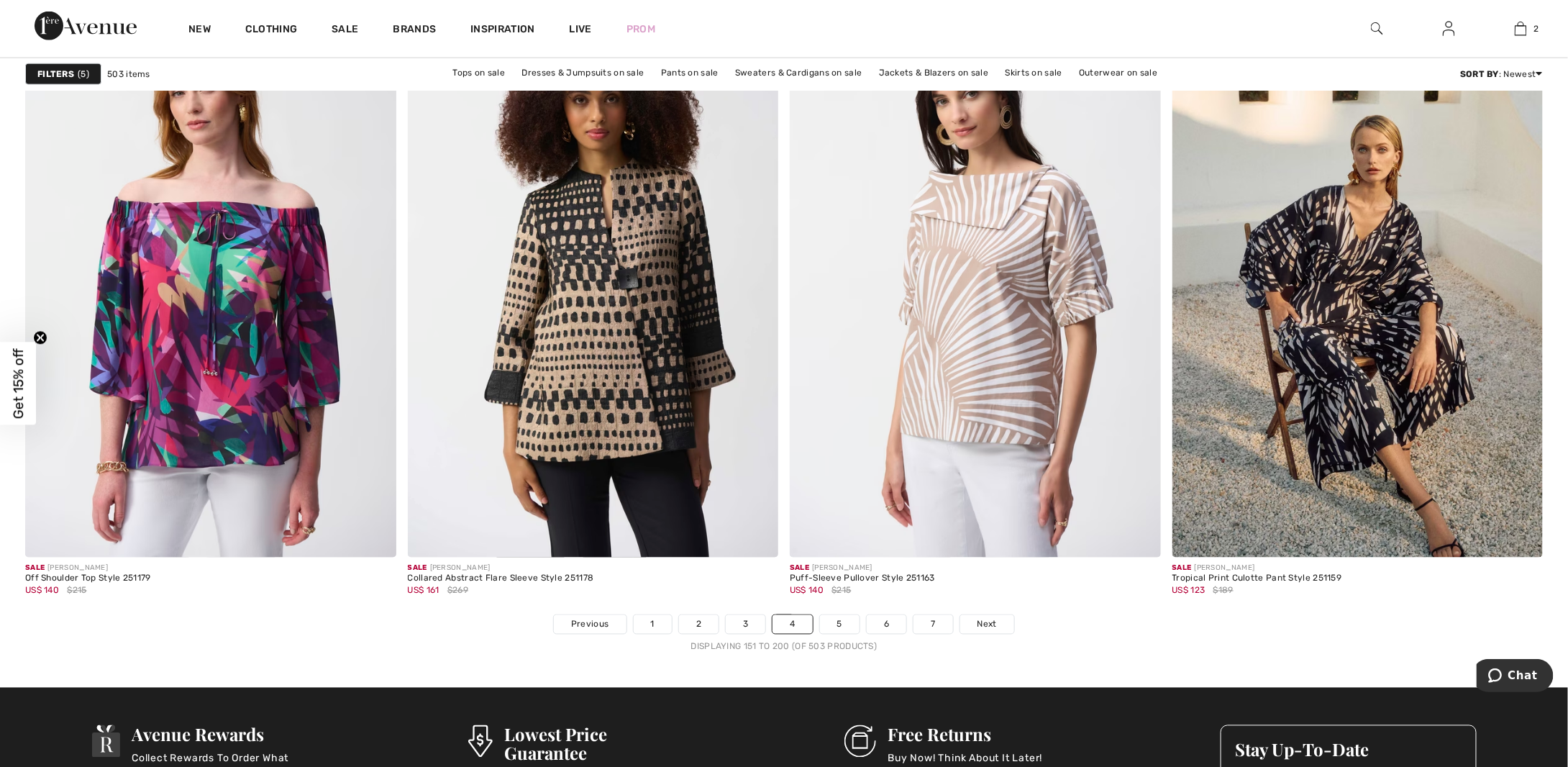
scroll to position [9137, 0]
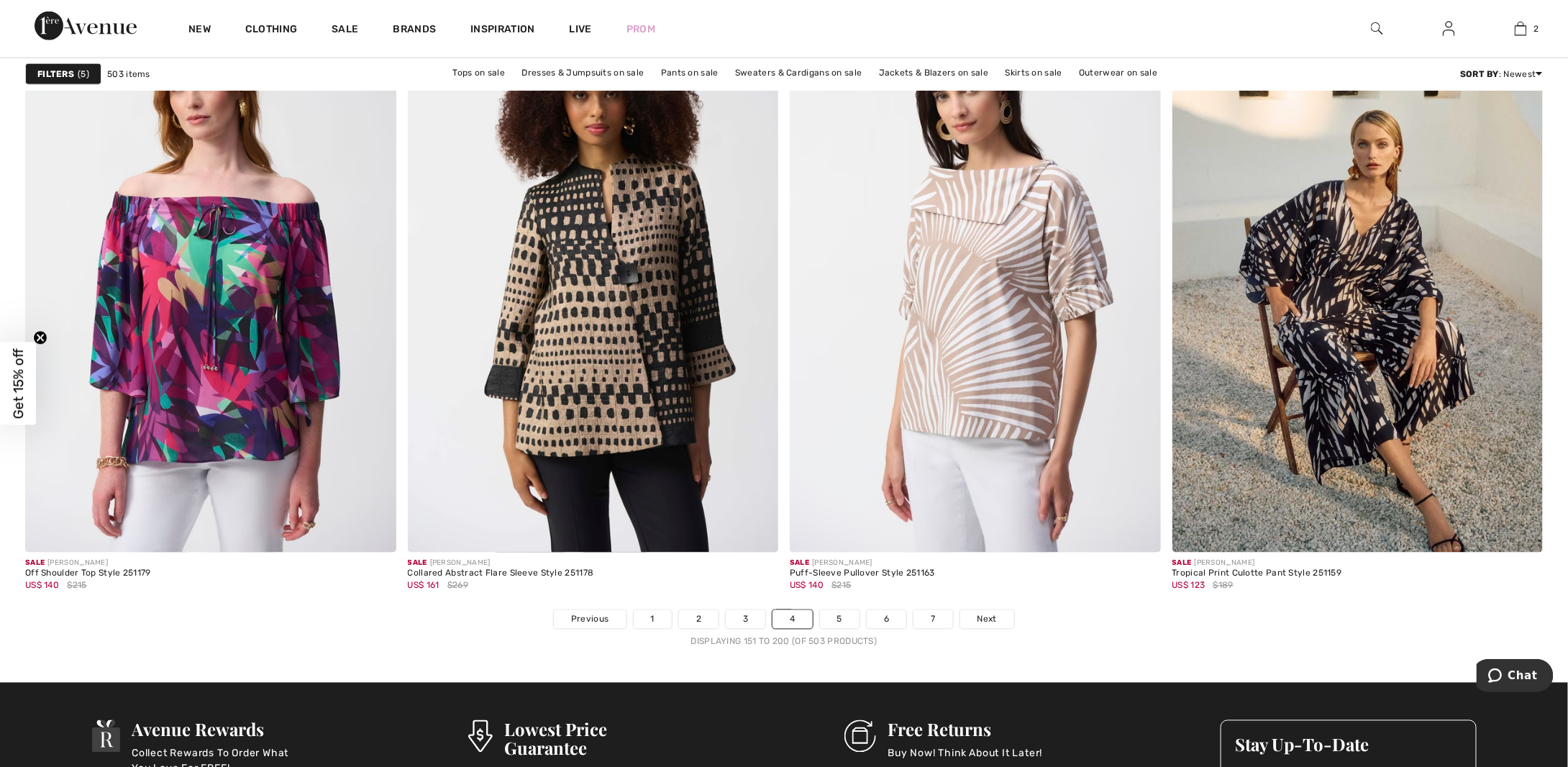
click at [833, 630] on nav "Previous 1 2 3 4 5 6 7 Next Displaying 151 to 200 (of 503 products)" at bounding box center [784, 629] width 1518 height 39
click at [837, 622] on link "5" at bounding box center [839, 619] width 40 height 19
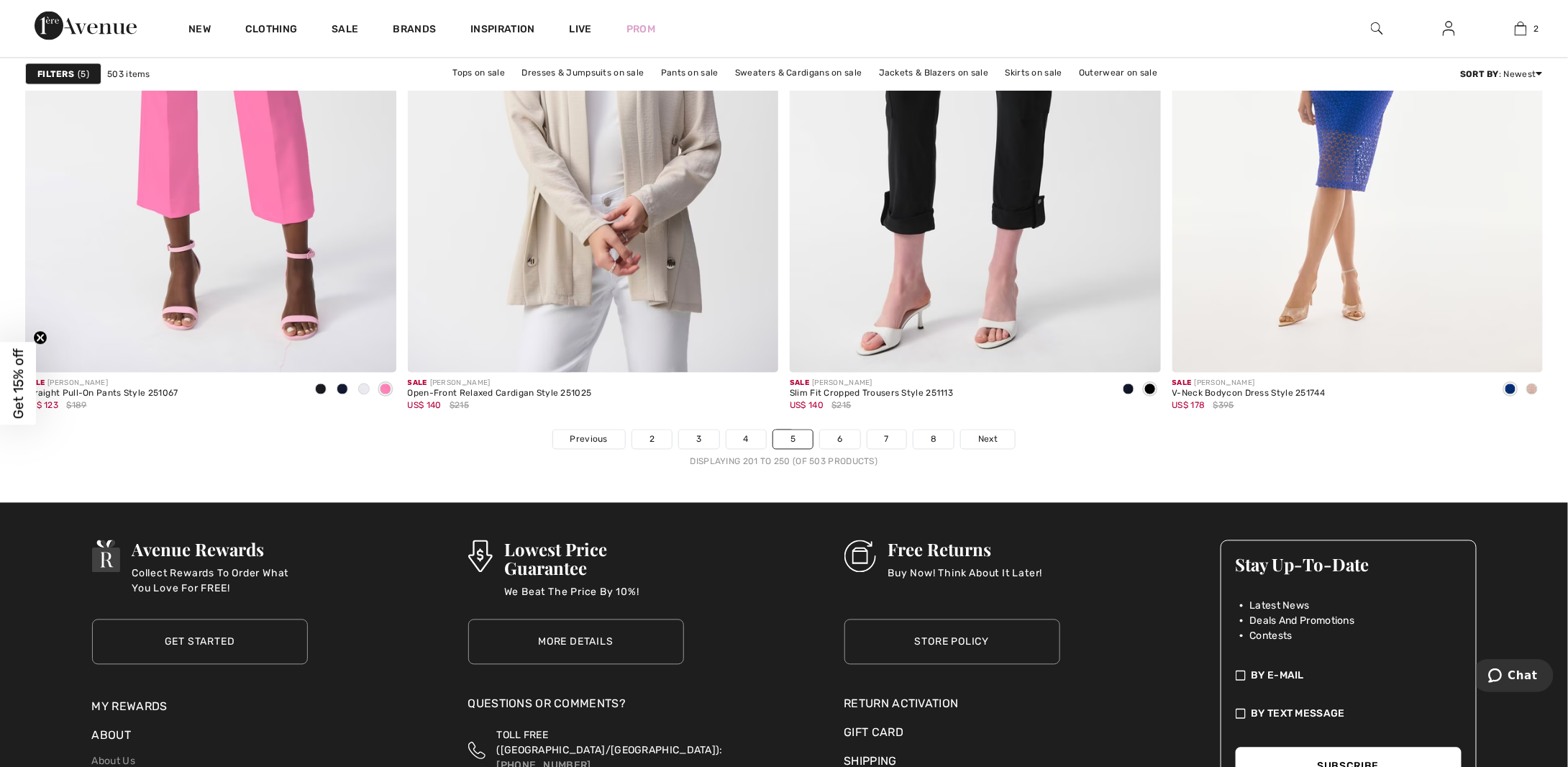
scroll to position [9424, 0]
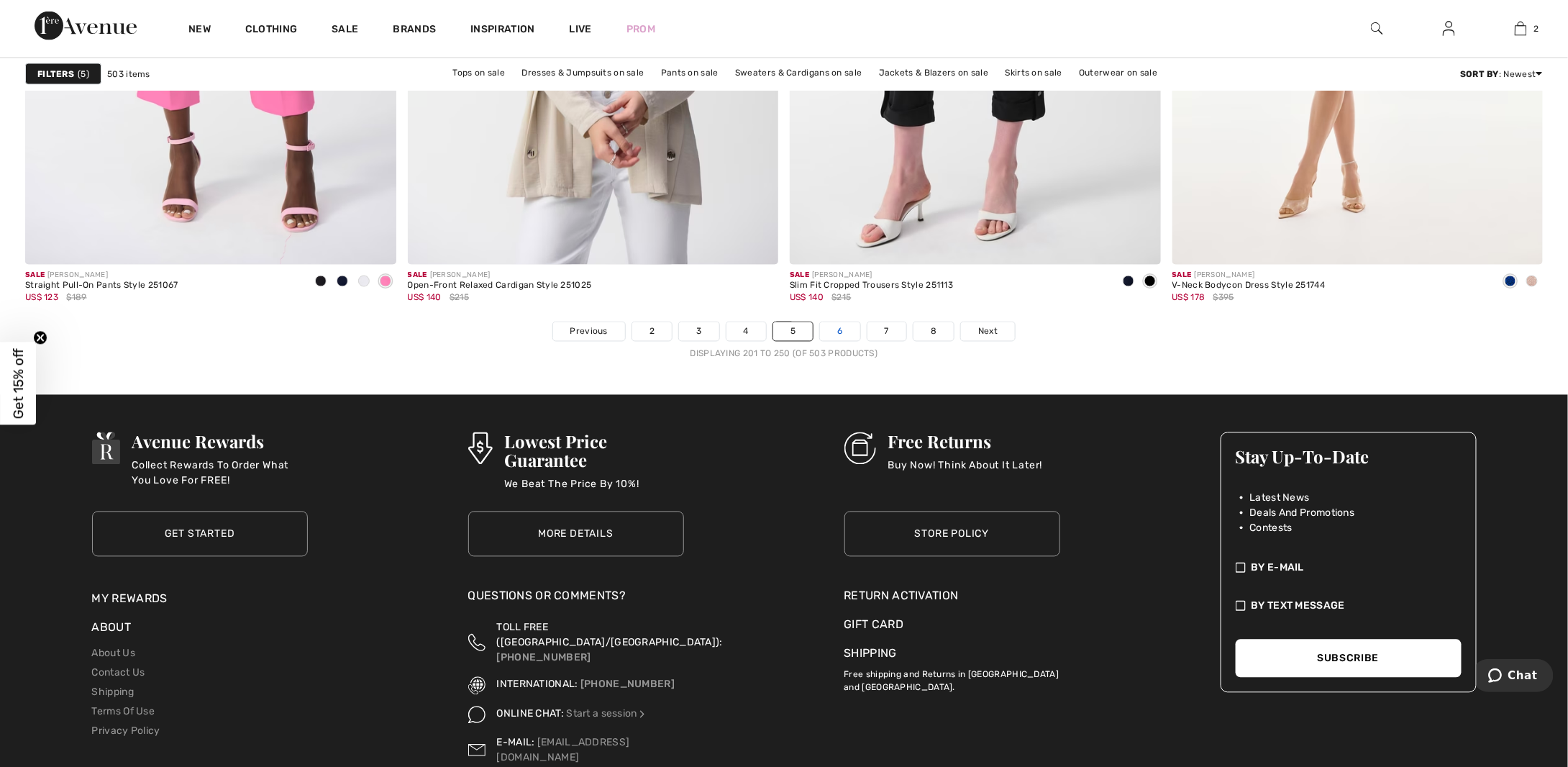
click at [838, 328] on link "6" at bounding box center [839, 331] width 40 height 19
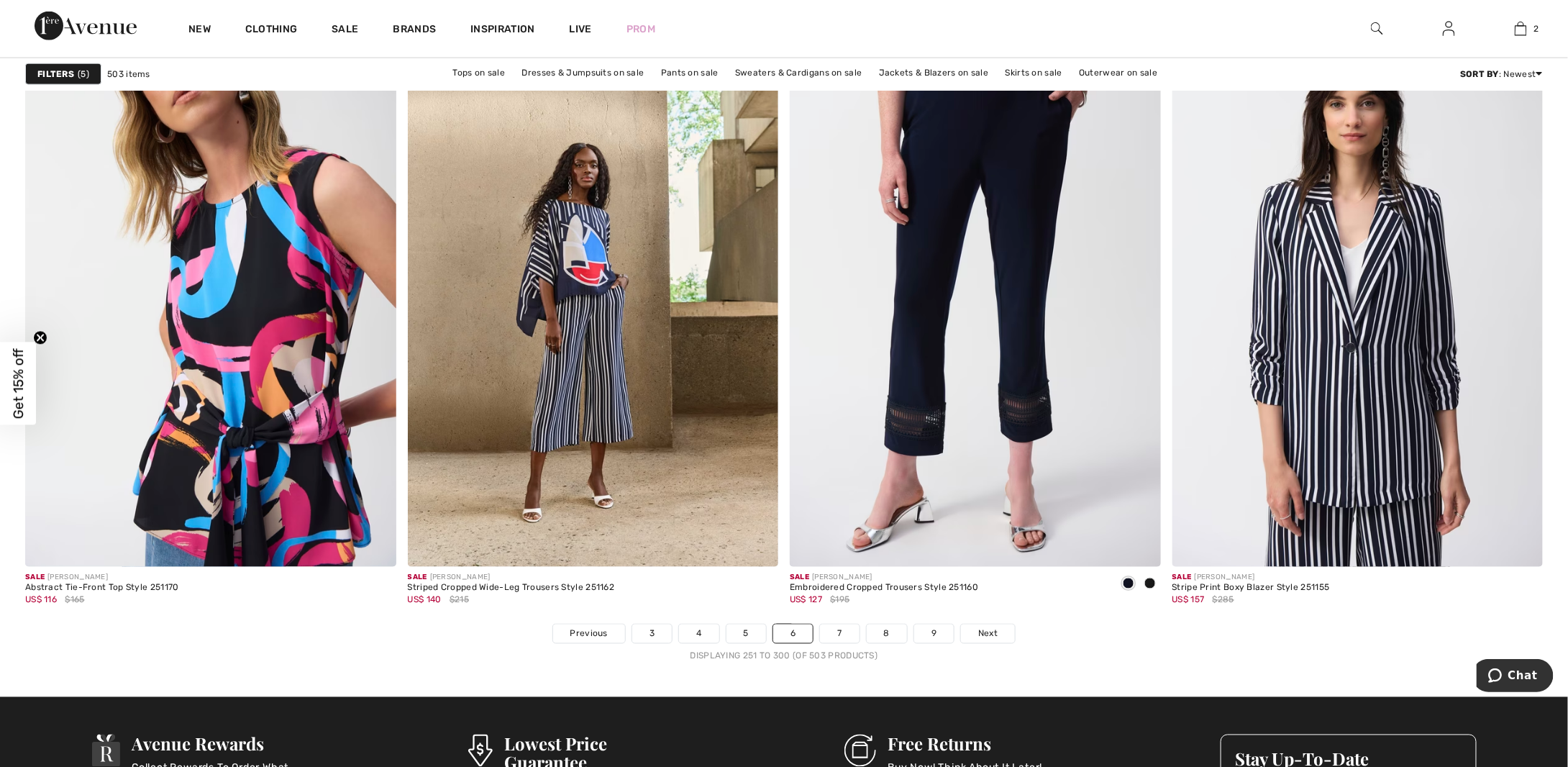
scroll to position [9208, 0]
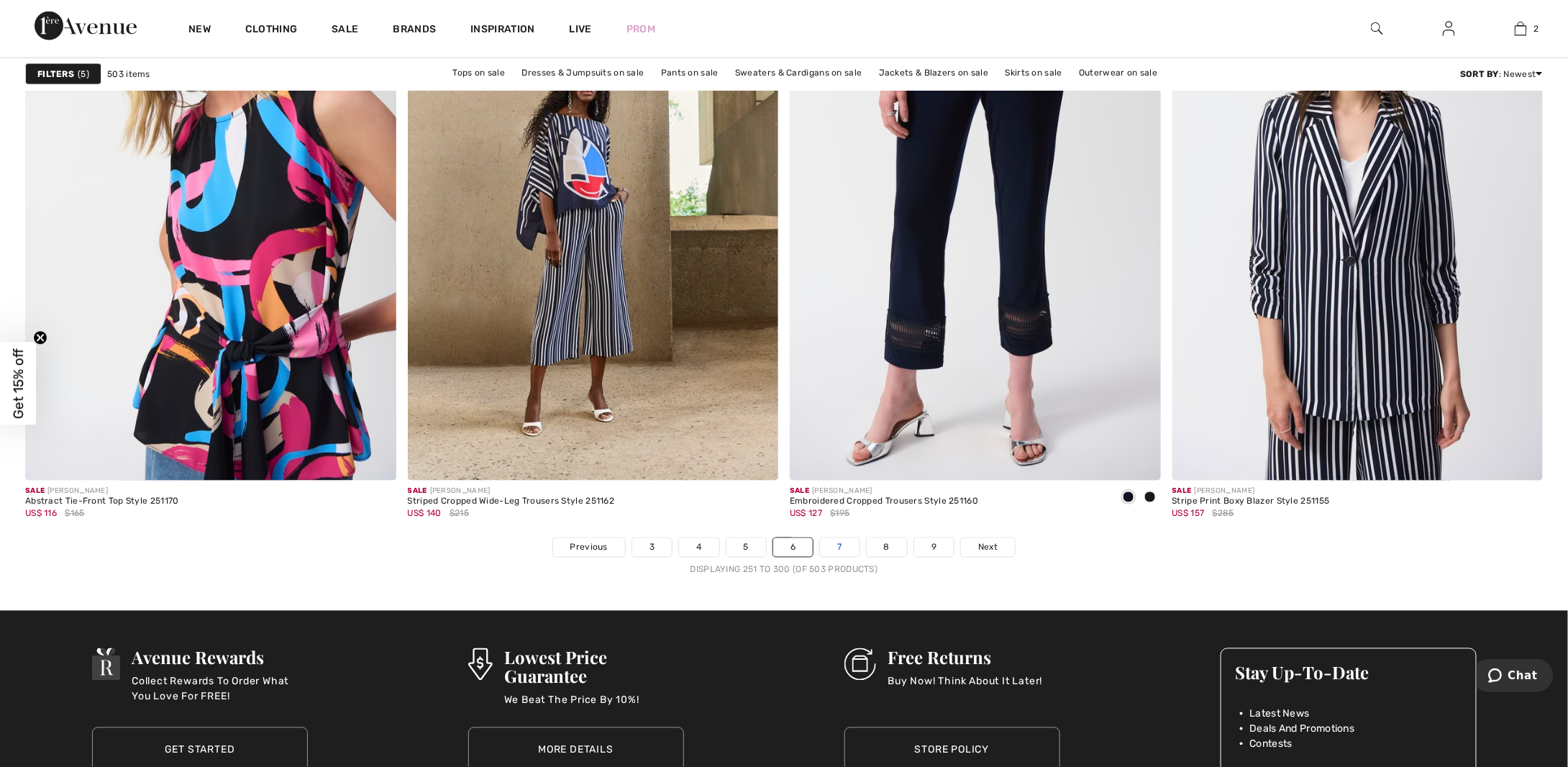
click at [833, 544] on link "7" at bounding box center [839, 547] width 39 height 19
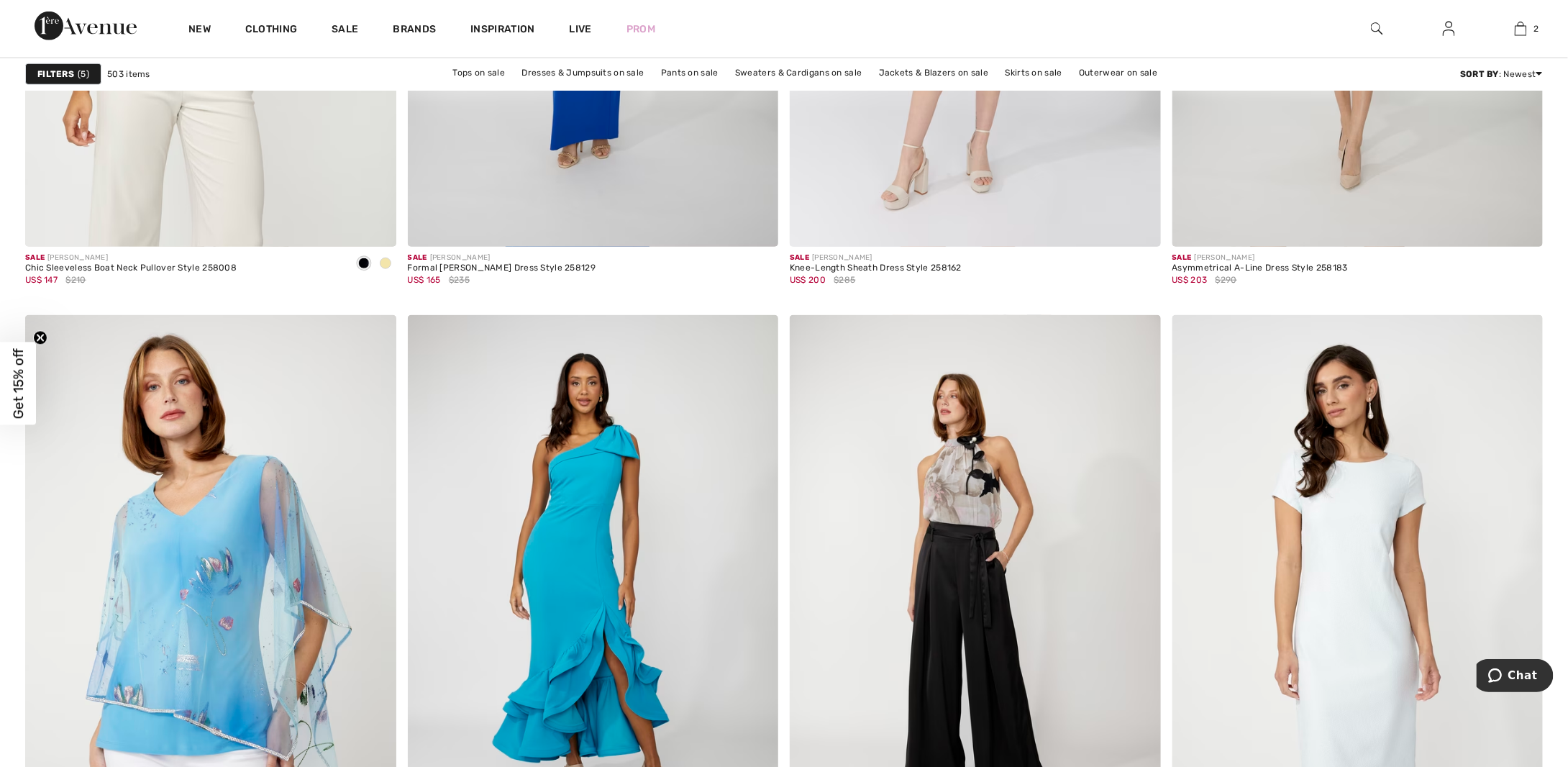
scroll to position [9064, 0]
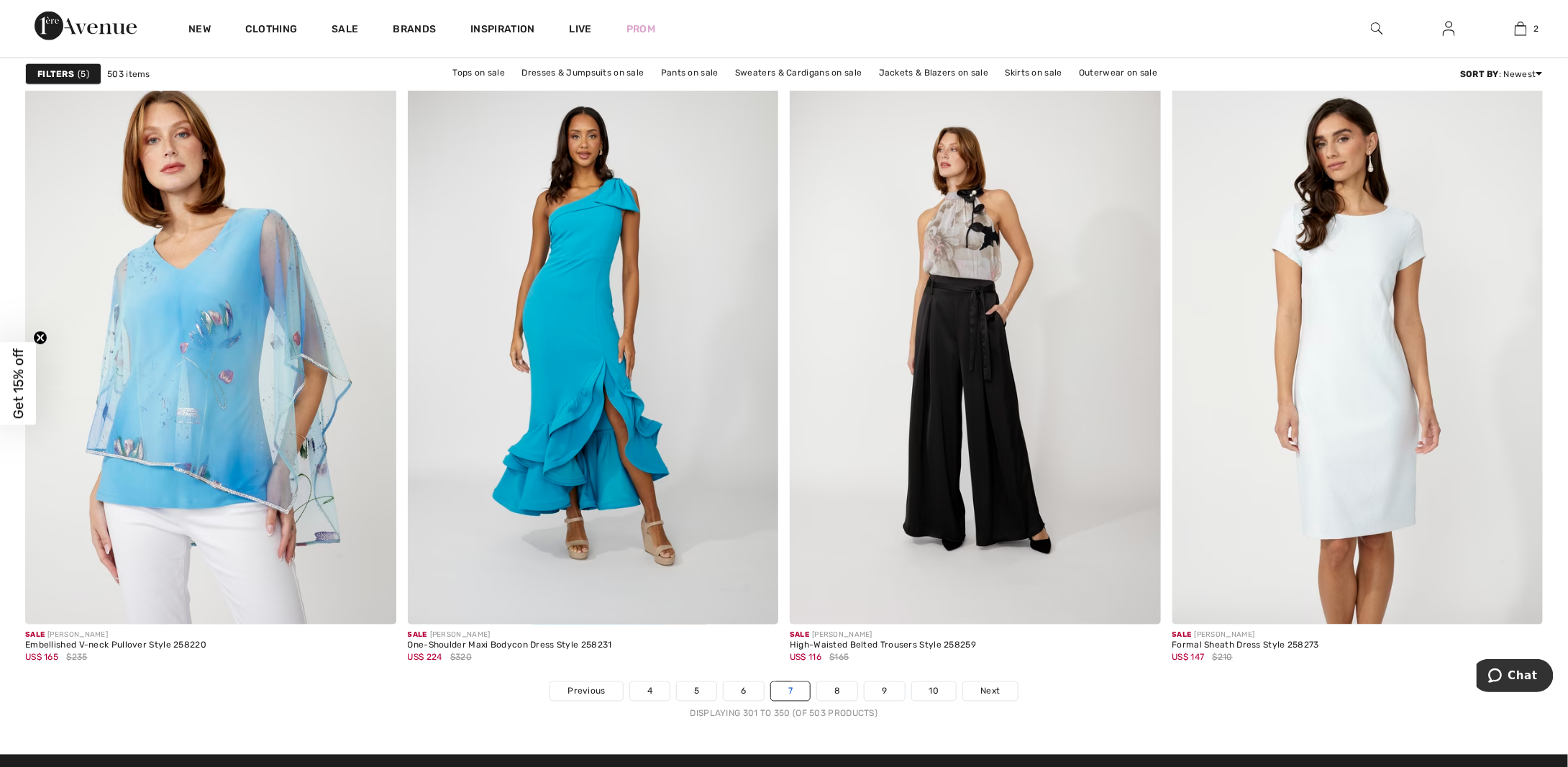
click at [800, 688] on link "7" at bounding box center [791, 691] width 39 height 19
click at [830, 692] on link "8" at bounding box center [837, 691] width 40 height 19
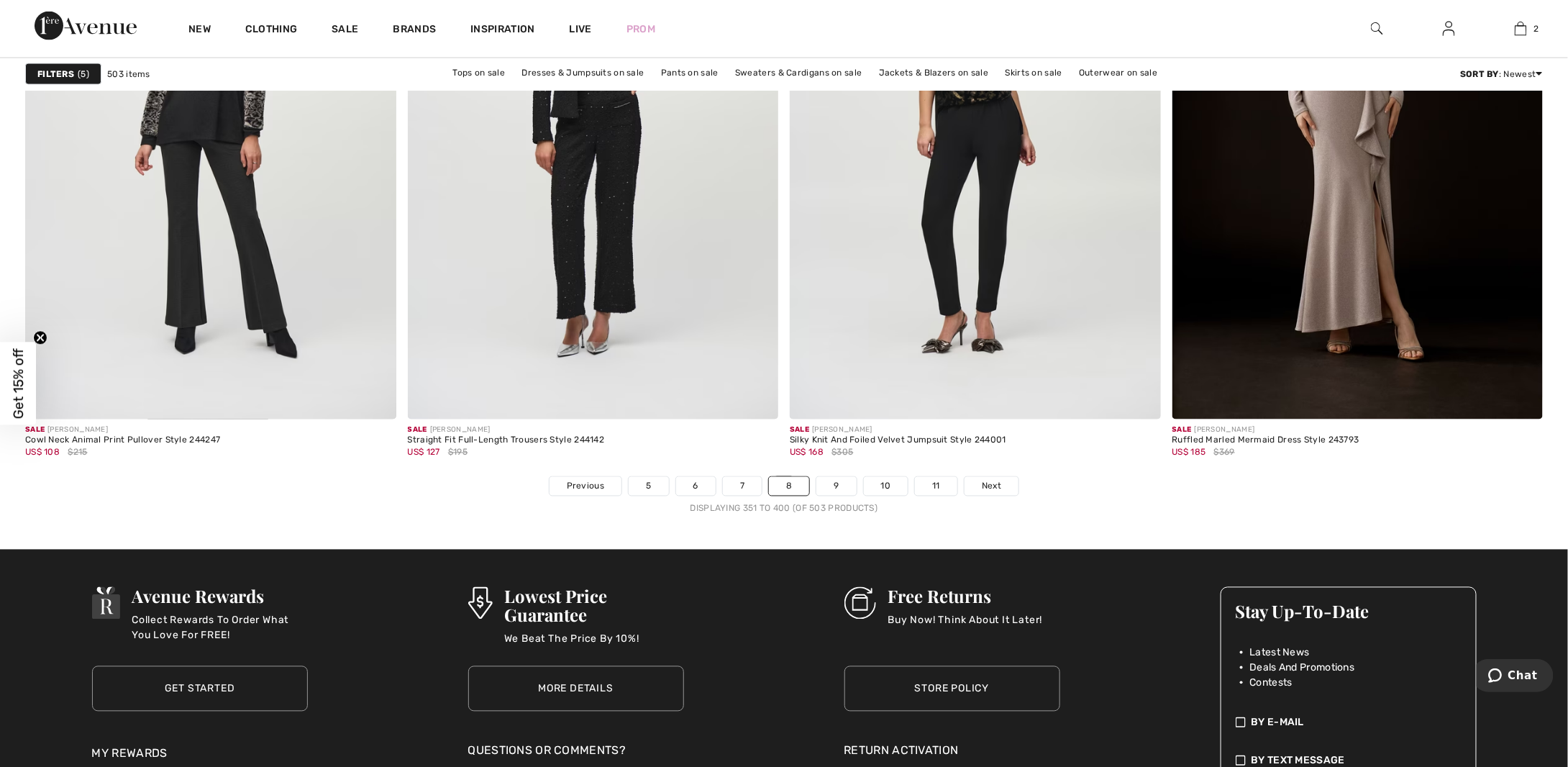
scroll to position [9280, 0]
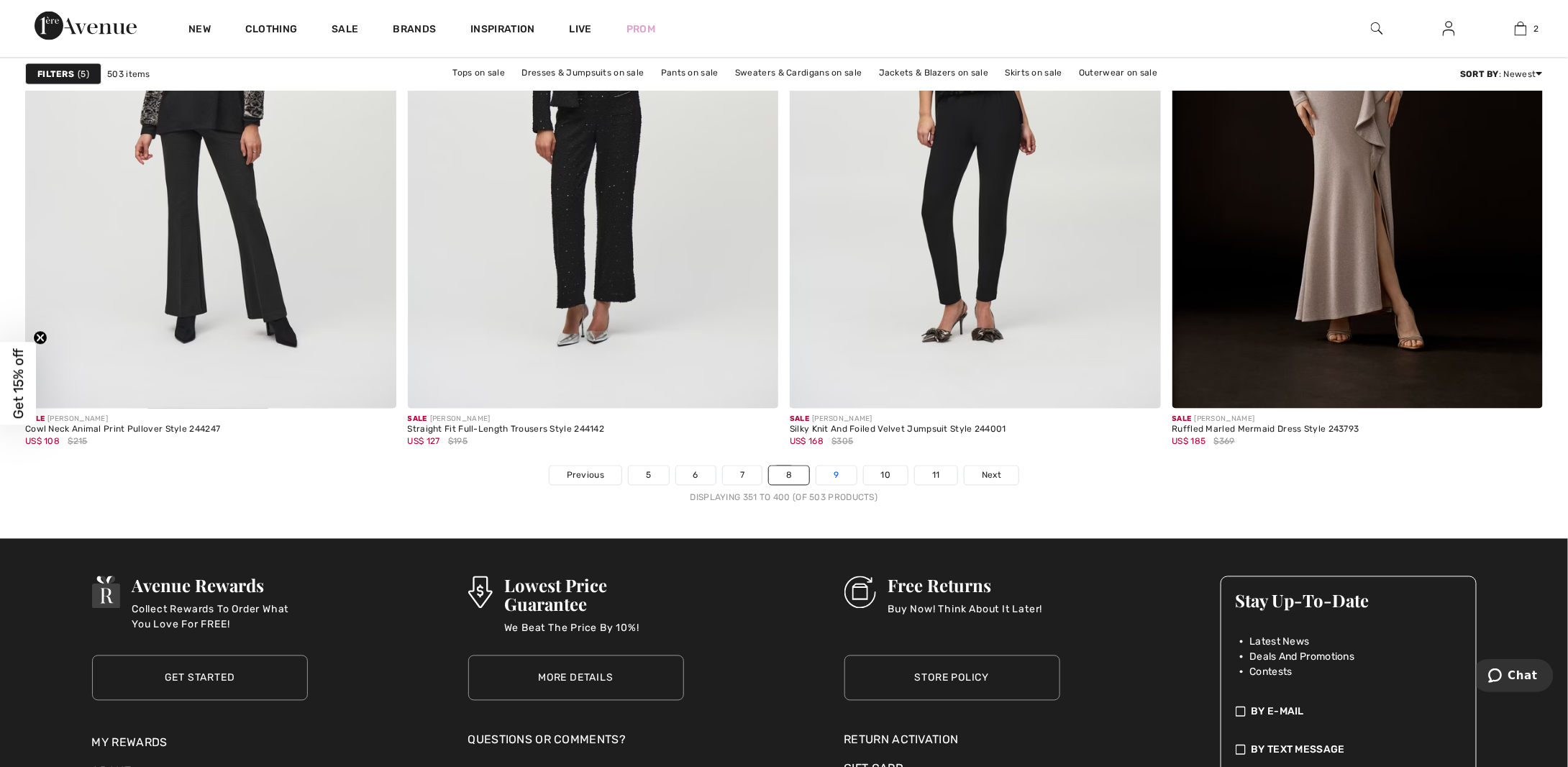
click at [850, 483] on link "9" at bounding box center [836, 475] width 40 height 19
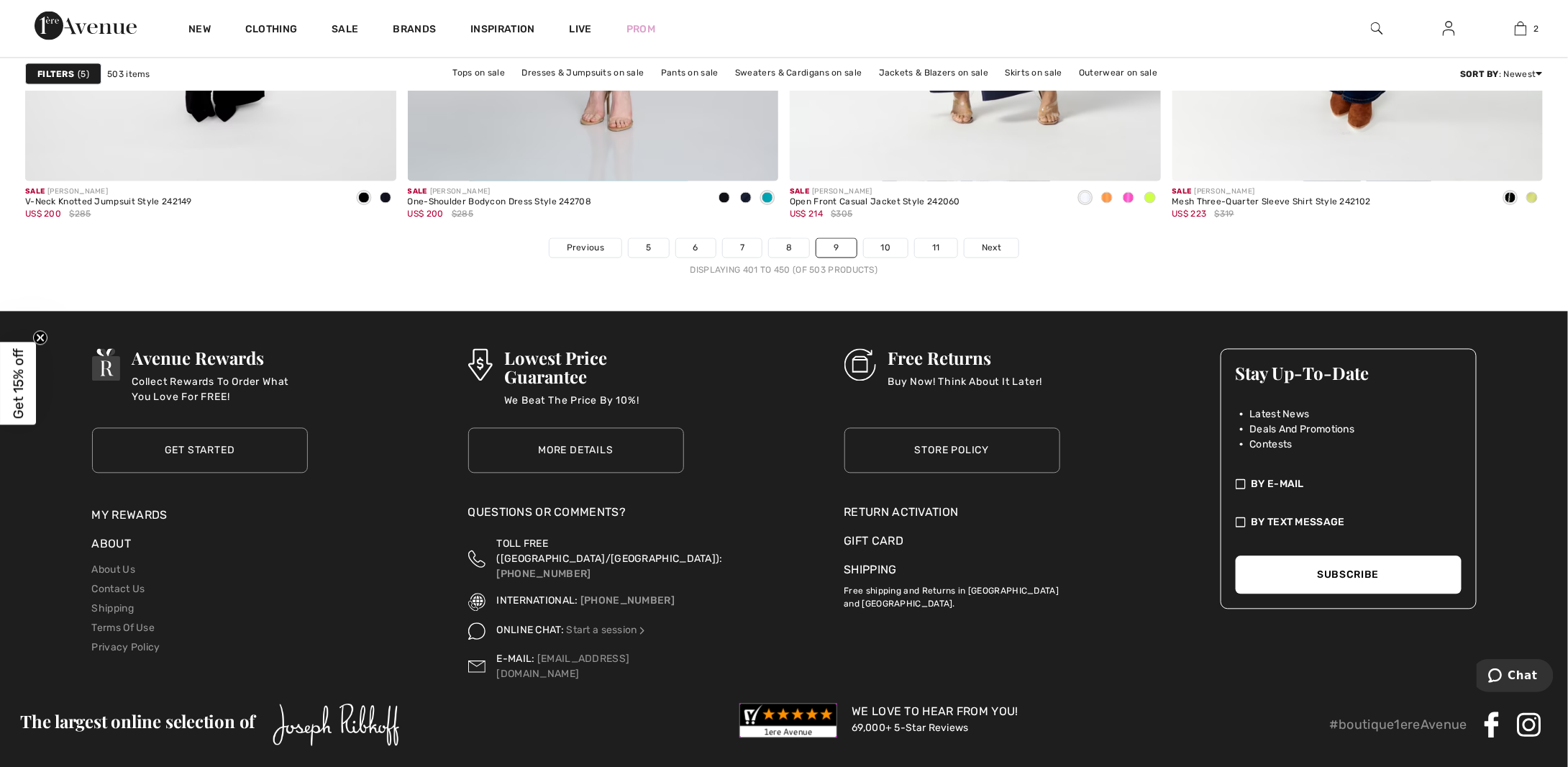
scroll to position [9559, 0]
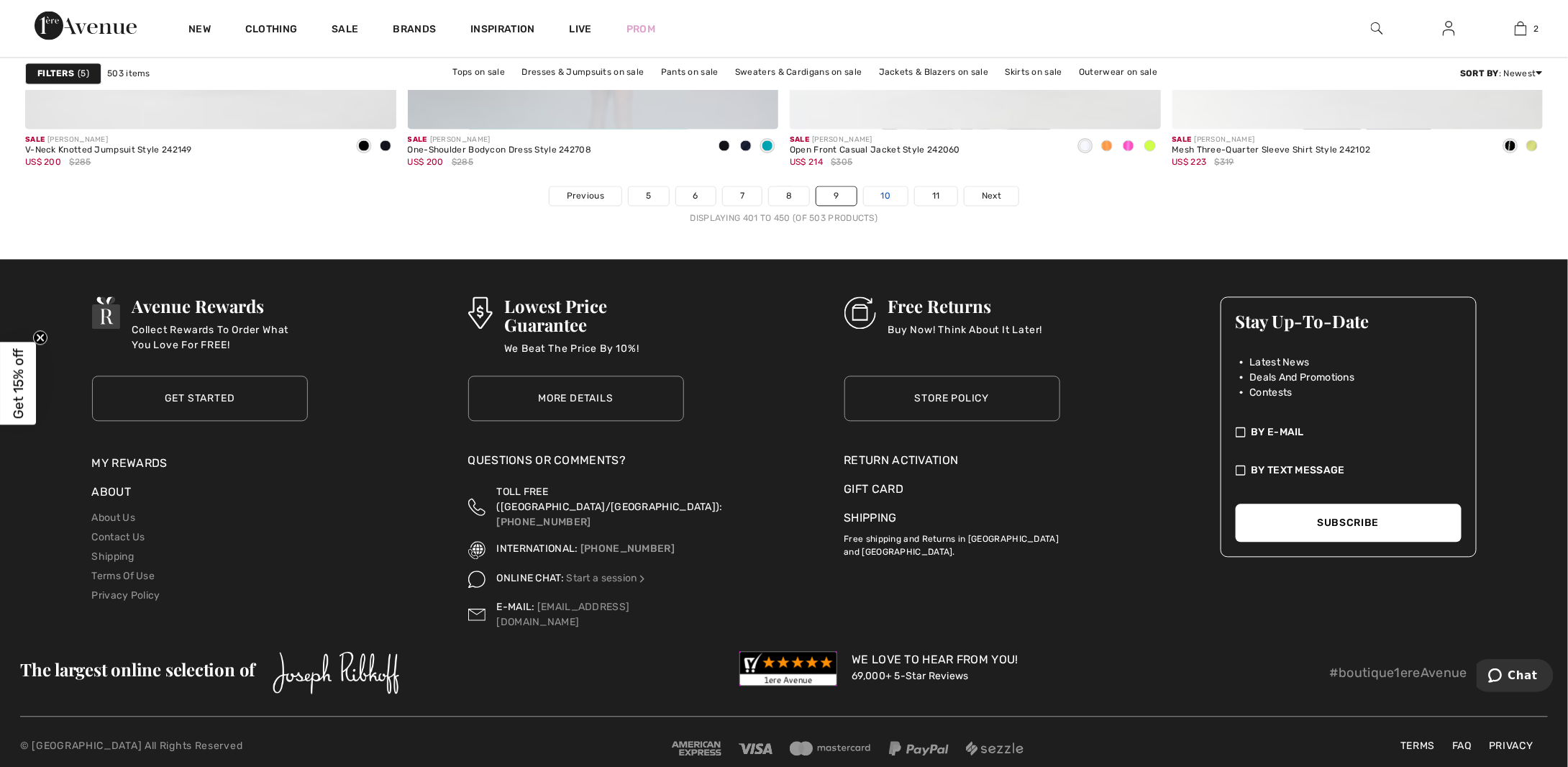
click at [886, 195] on link "10" at bounding box center [886, 196] width 44 height 19
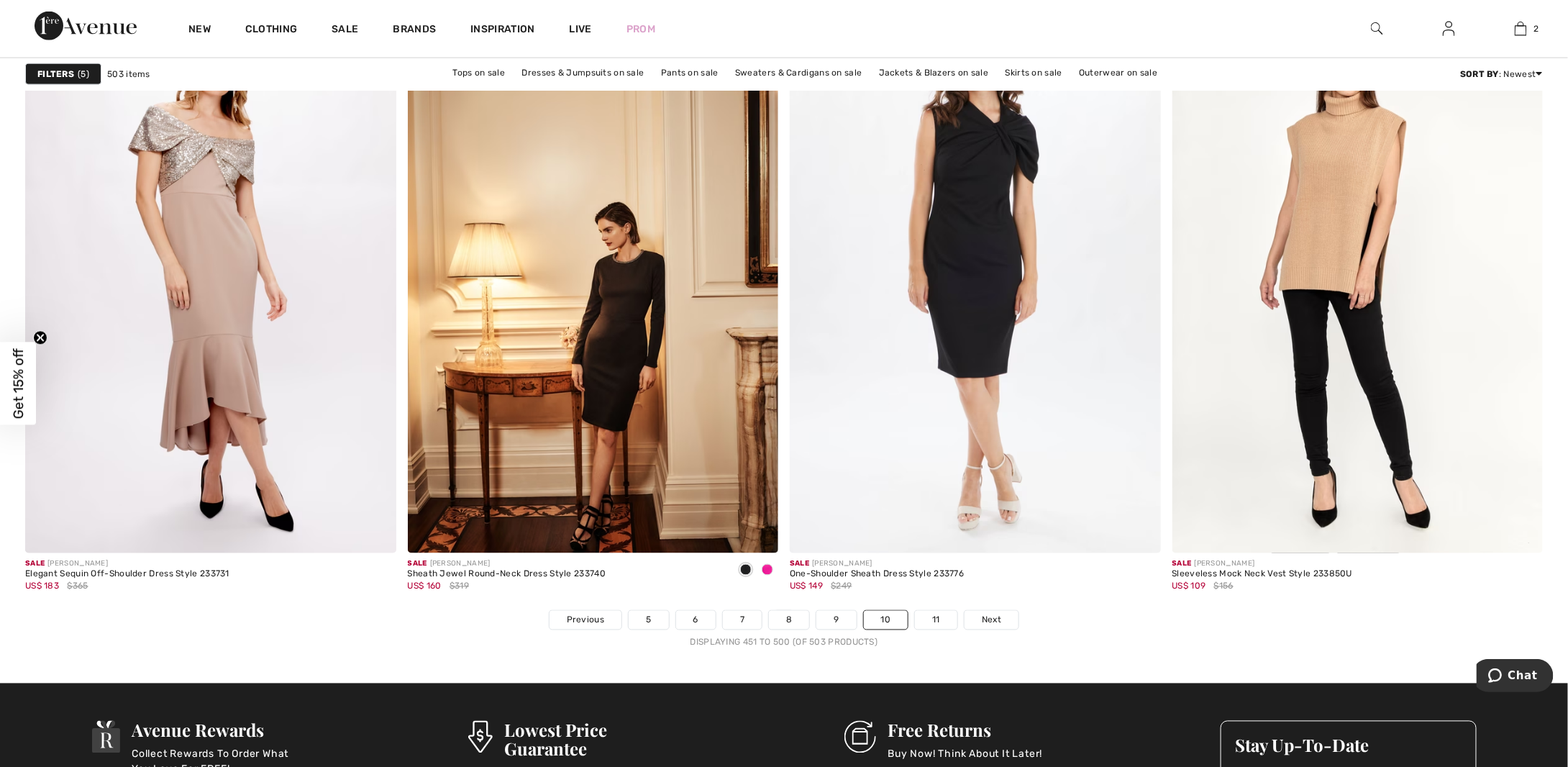
scroll to position [9137, 0]
click at [921, 622] on link "11" at bounding box center [936, 619] width 42 height 19
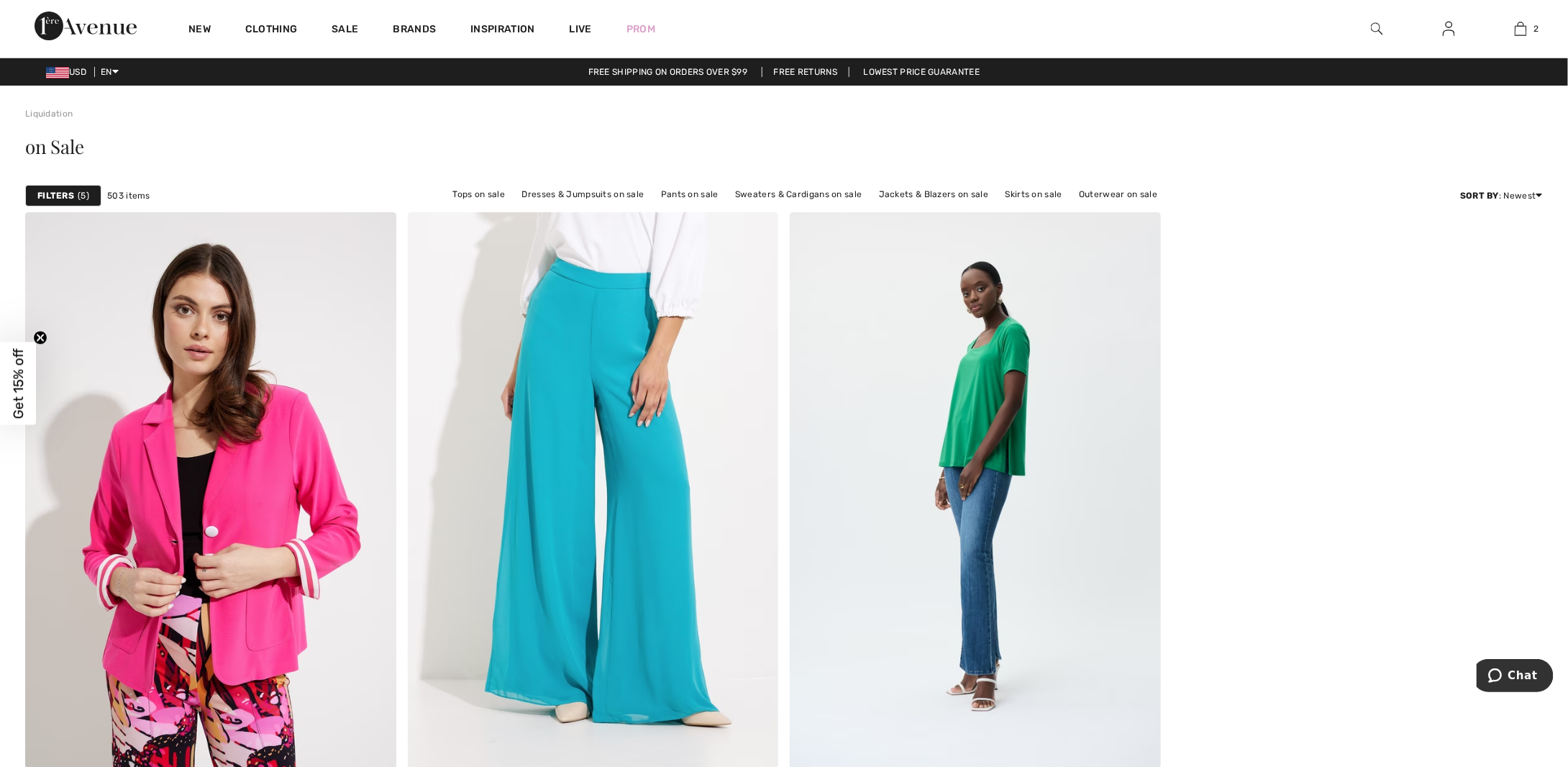
scroll to position [143, 0]
